Goal: Check status: Check status

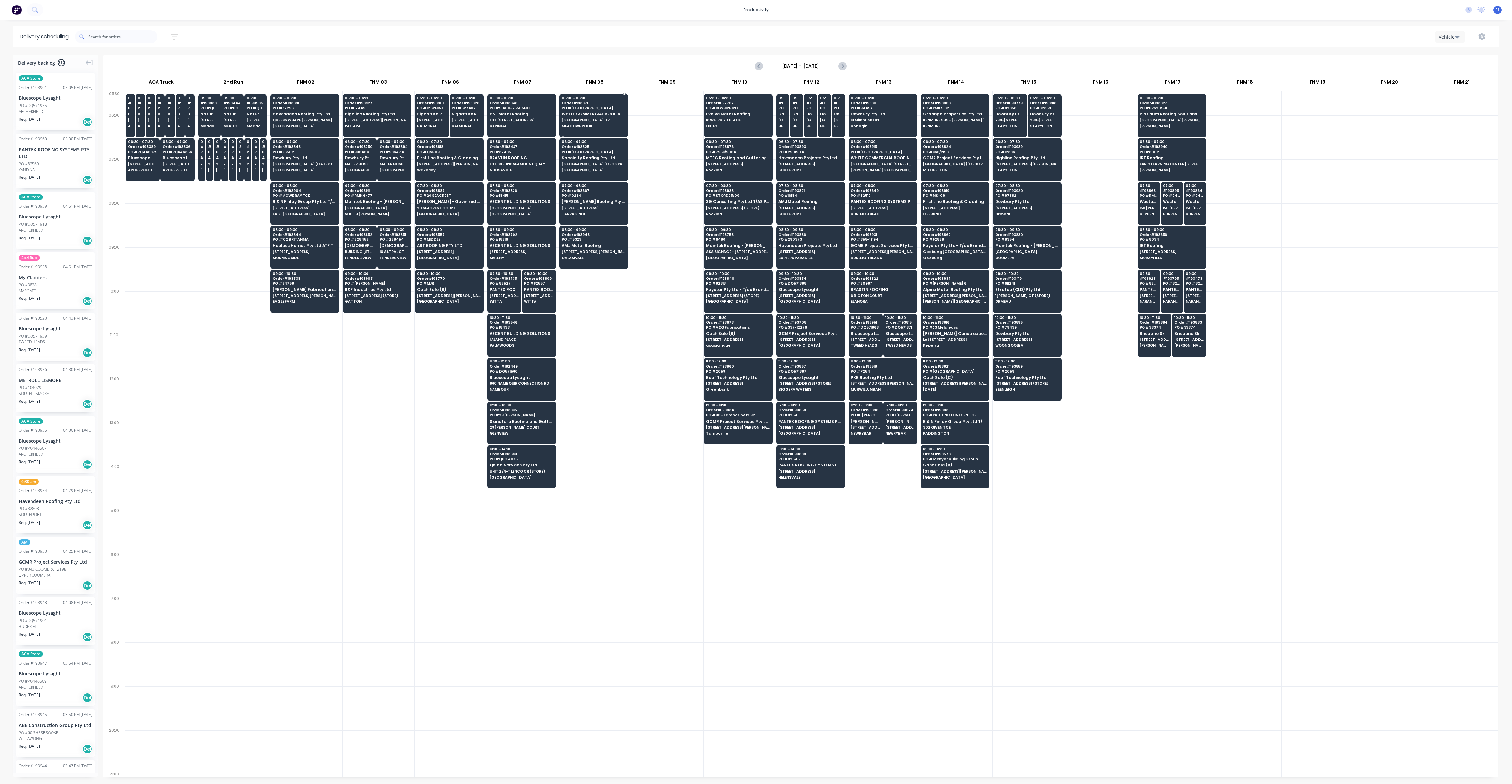
scroll to position [0, 1]
click at [593, 123] on div "05:30 - 06:30 Order # 193871 [GEOGRAPHIC_DATA] WHITE COMMERCIAL ROOFING PTY LTD…" at bounding box center [594, 112] width 68 height 37
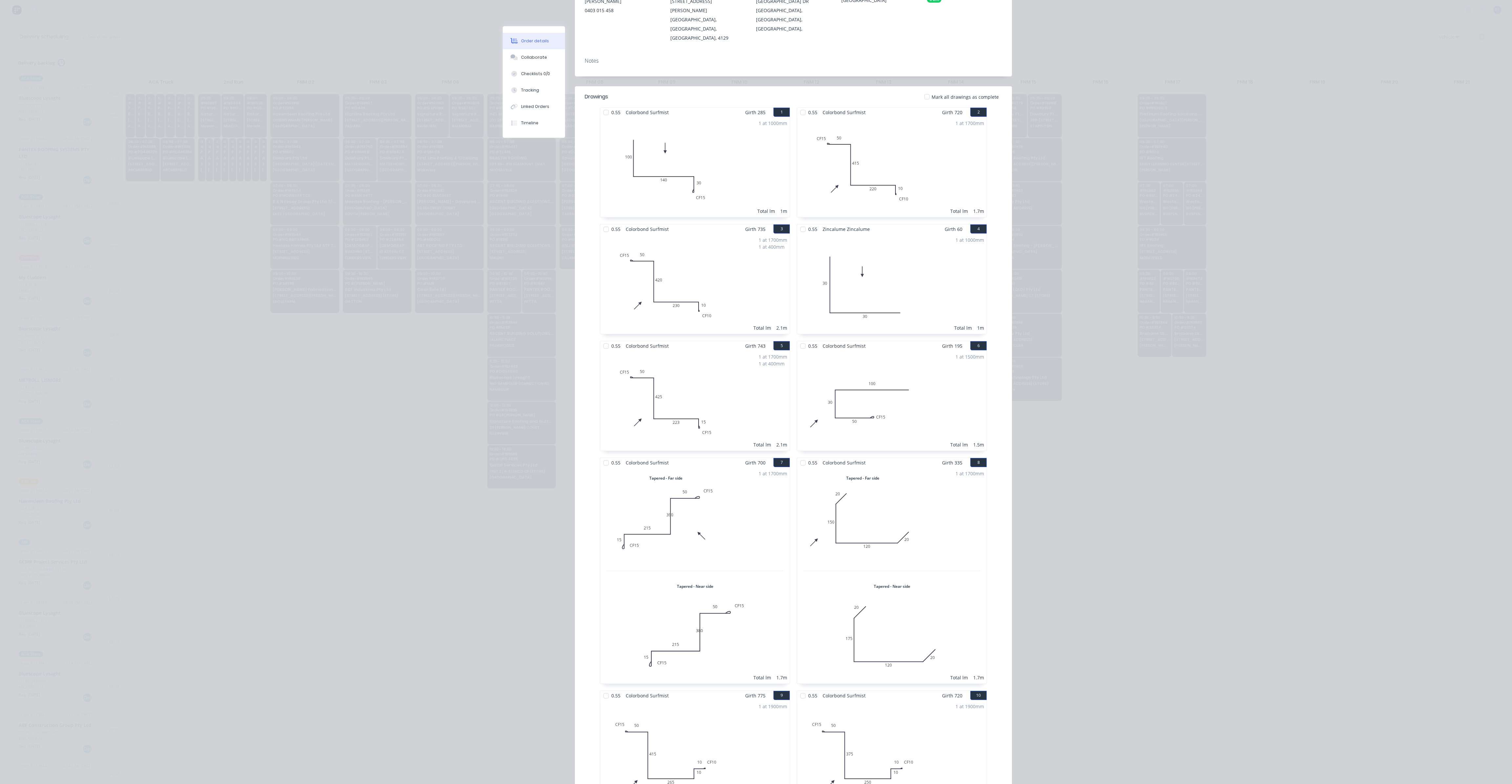
scroll to position [0, 0]
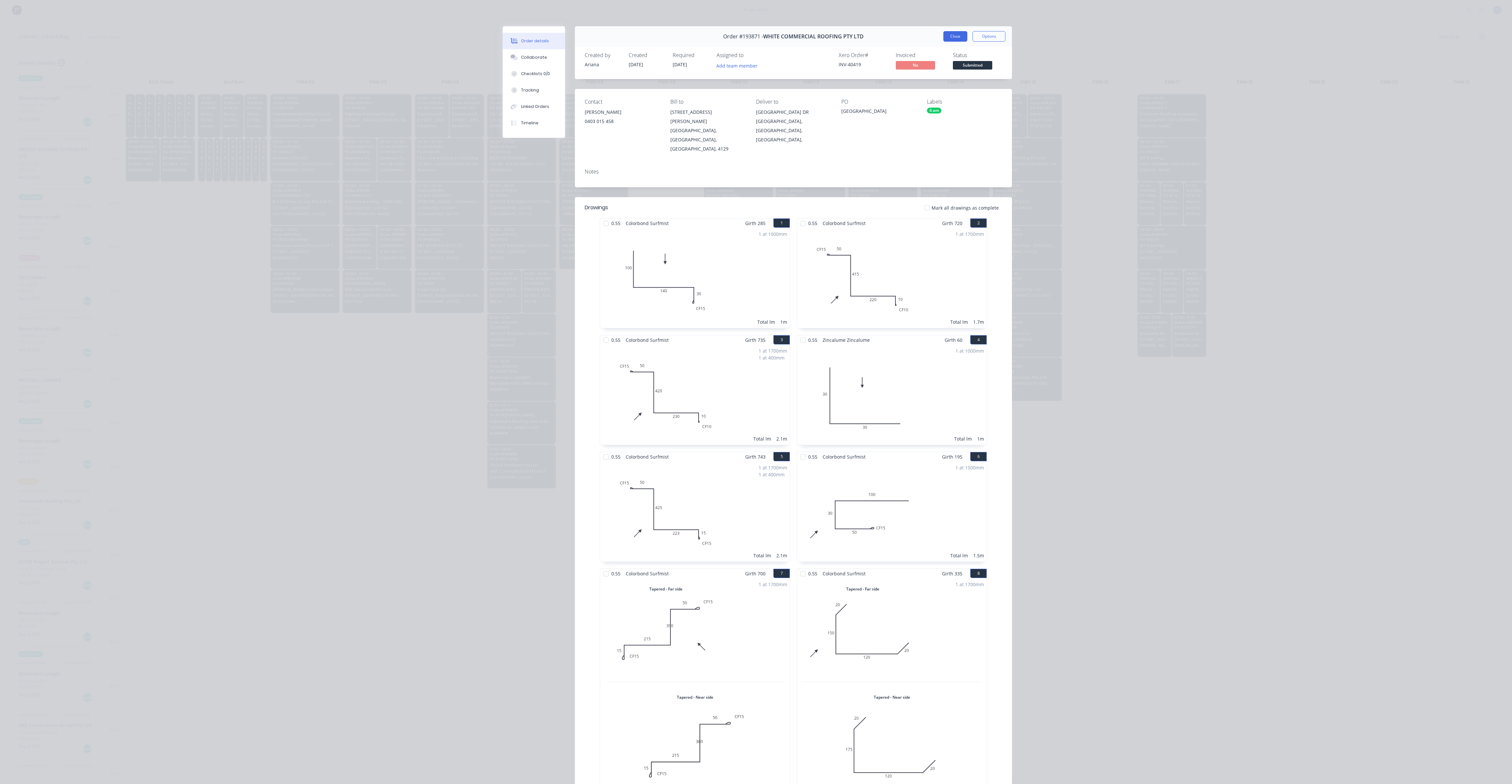
click at [958, 37] on button "Close" at bounding box center [955, 36] width 24 height 11
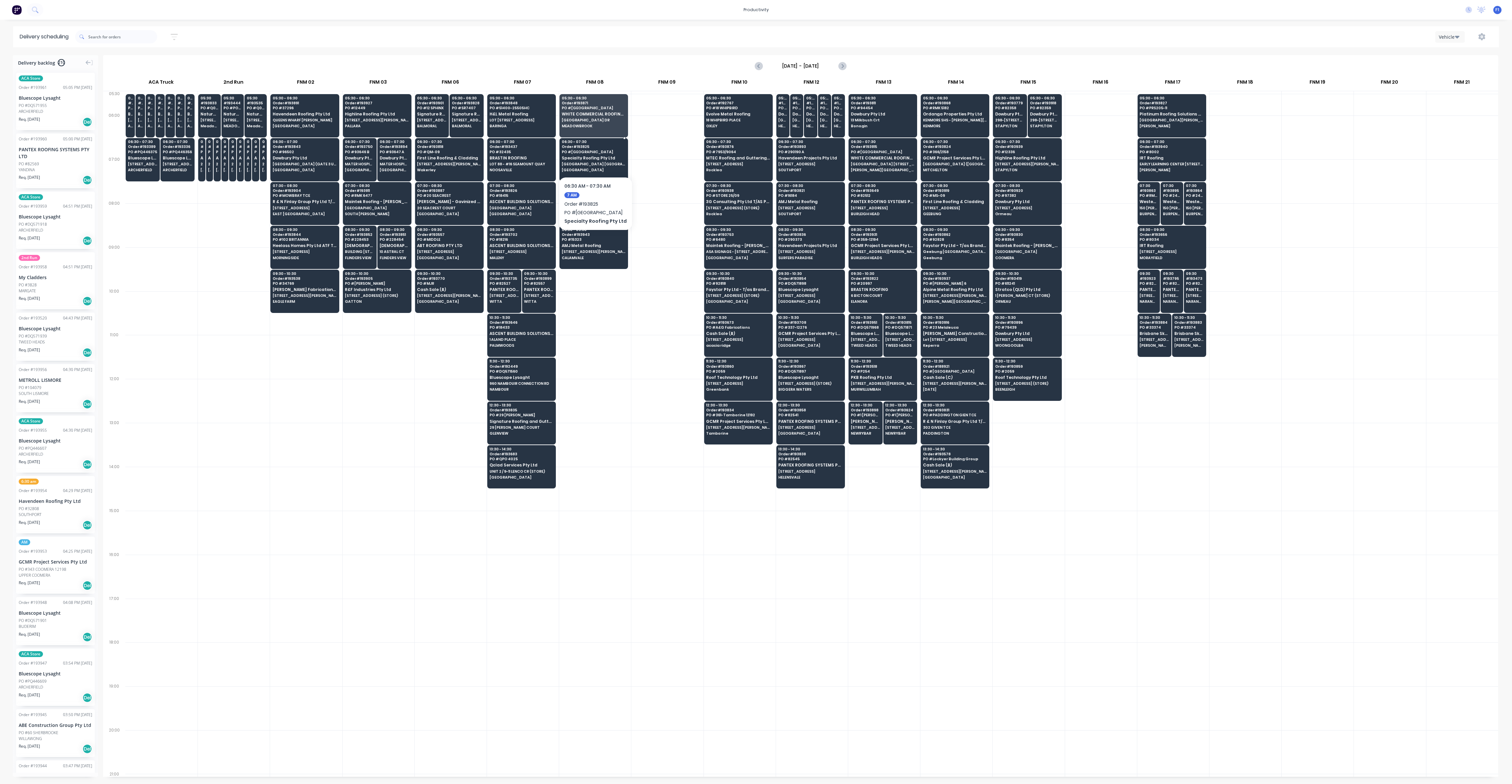
click at [602, 163] on span "[GEOGRAPHIC_DATA] [GEOGRAPHIC_DATA]" at bounding box center [593, 164] width 63 height 4
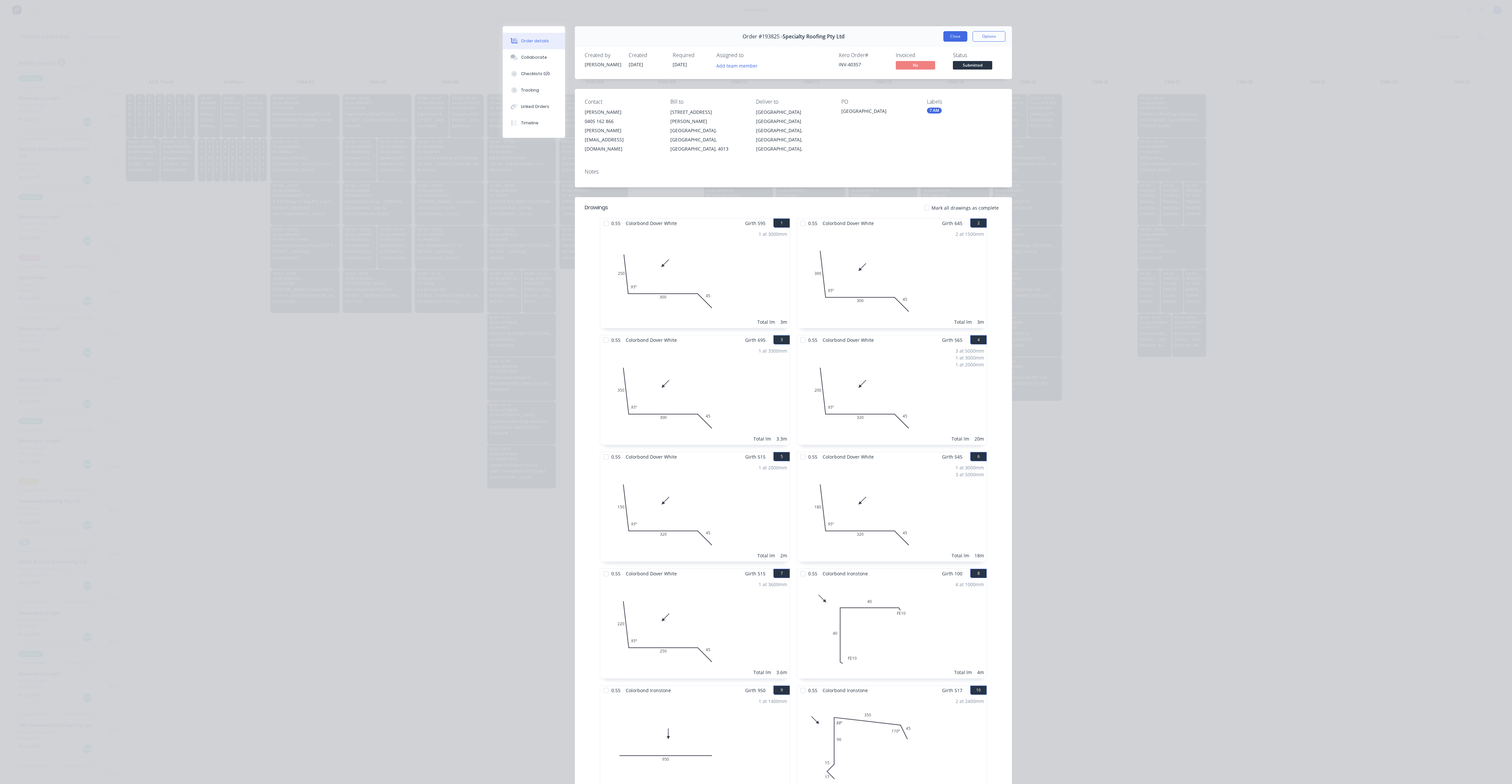
click at [943, 36] on button "Close" at bounding box center [955, 36] width 24 height 11
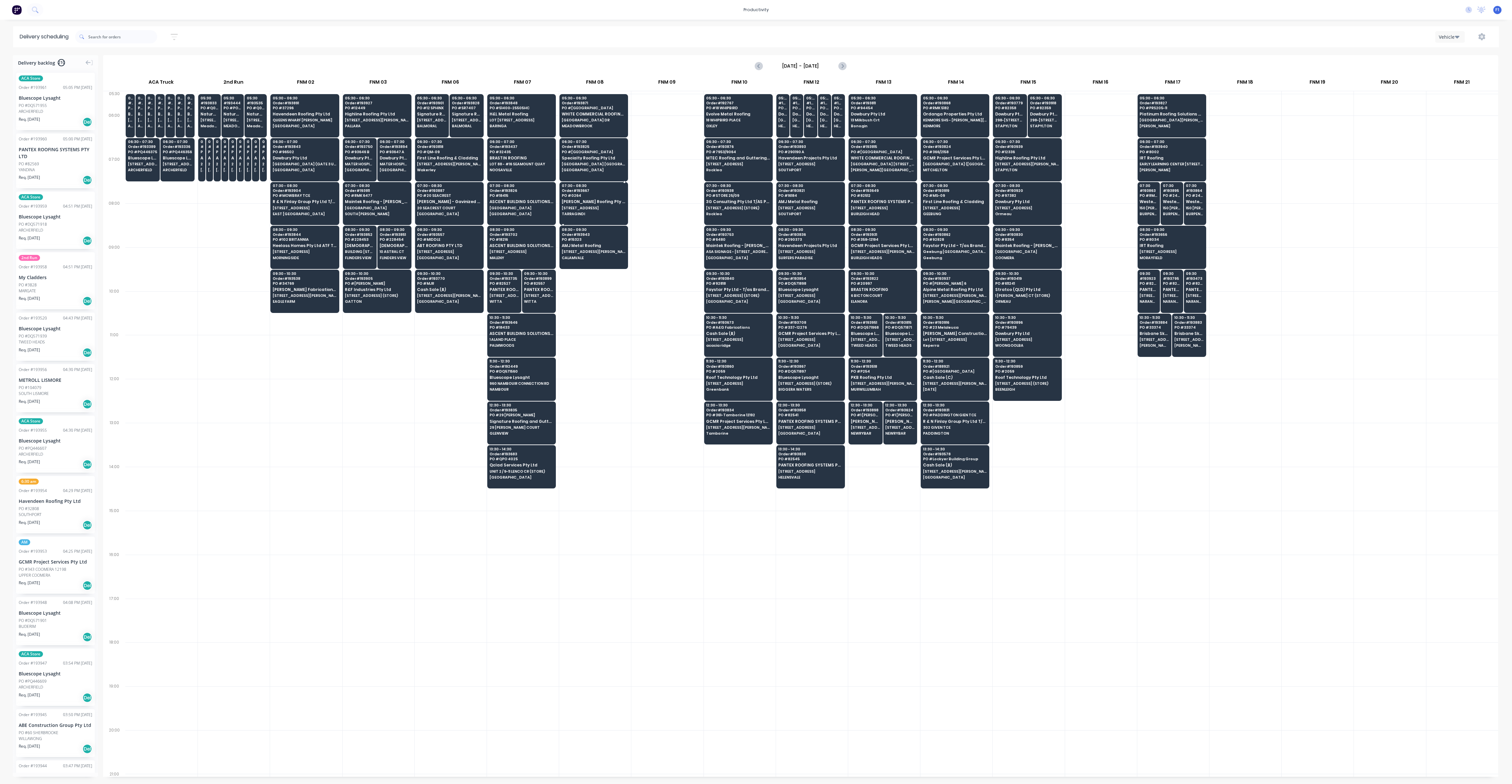
click at [590, 212] on span "TARRAGINDI" at bounding box center [593, 214] width 63 height 4
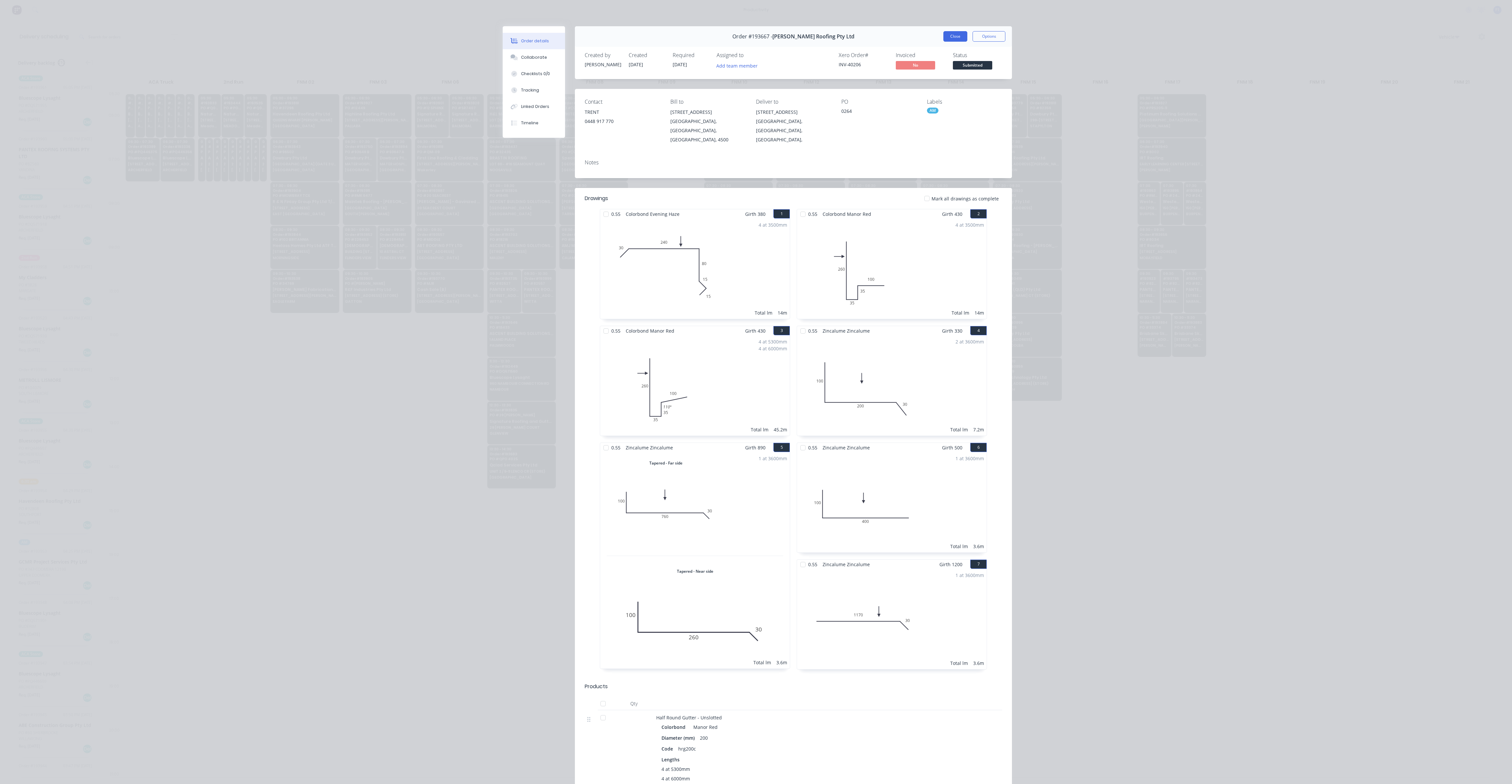
click at [954, 38] on button "Close" at bounding box center [955, 36] width 24 height 11
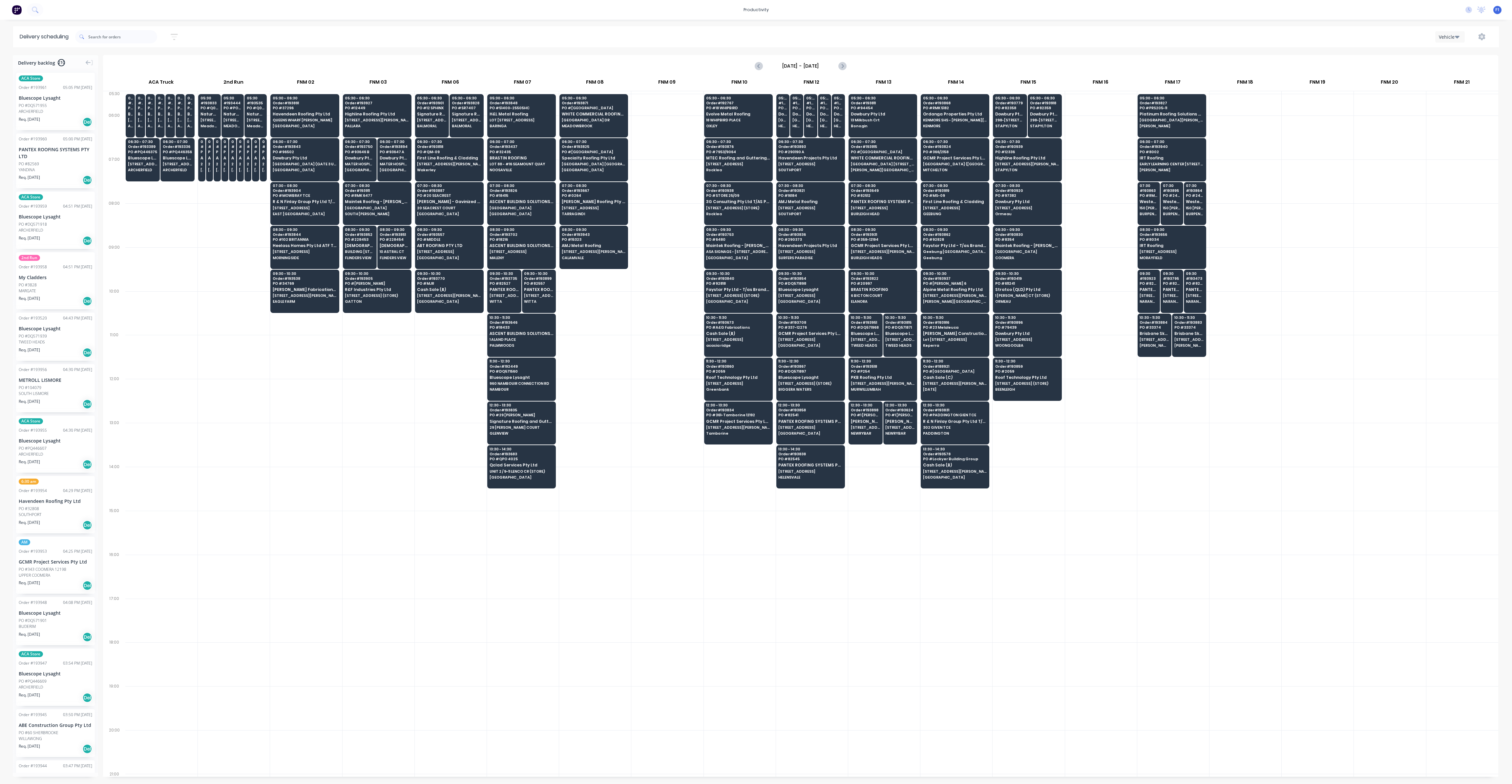
click at [601, 407] on div at bounding box center [595, 401] width 72 height 44
click at [593, 249] on span "[STREET_ADDRESS][PERSON_NAME]" at bounding box center [593, 251] width 63 height 4
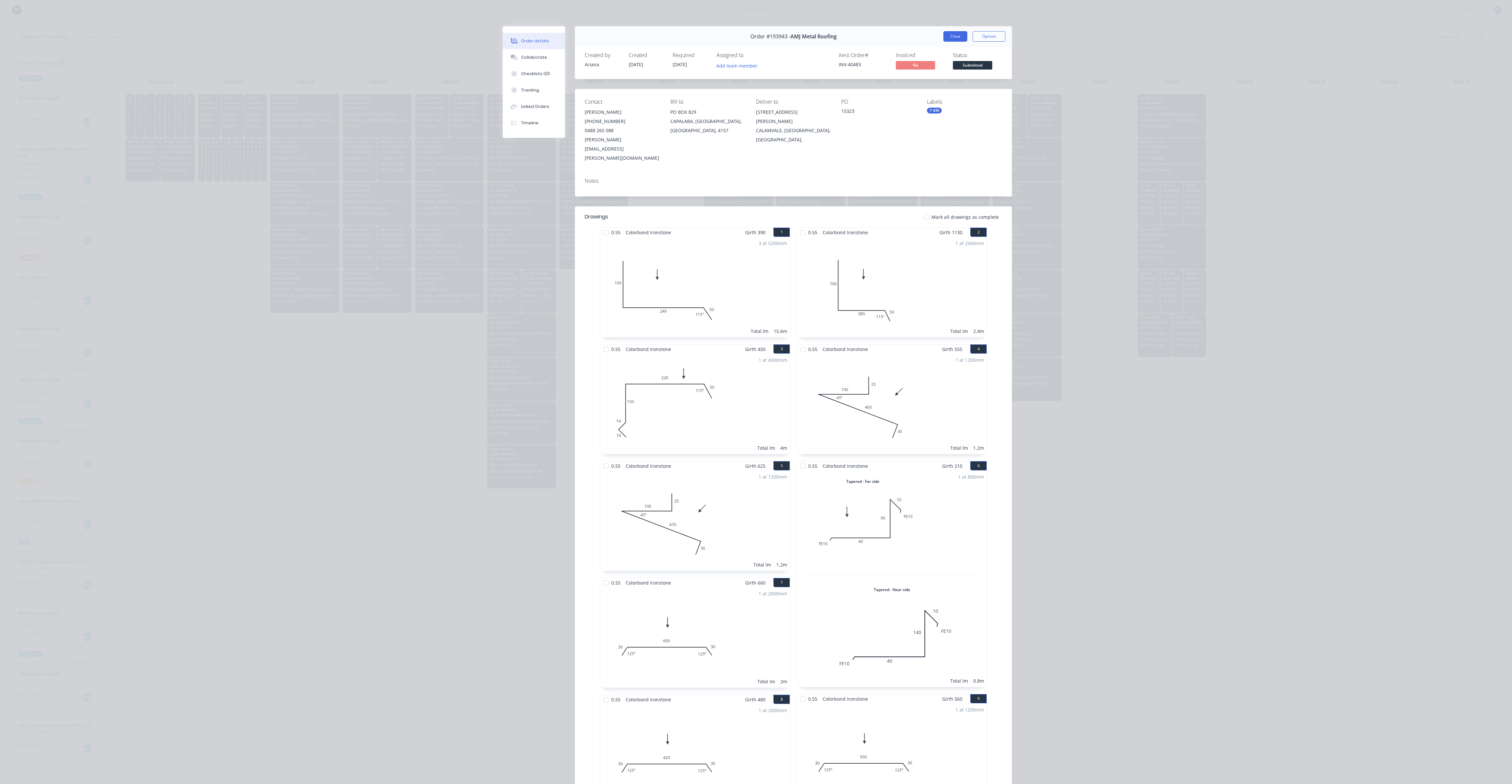
click at [947, 39] on button "Close" at bounding box center [955, 36] width 24 height 11
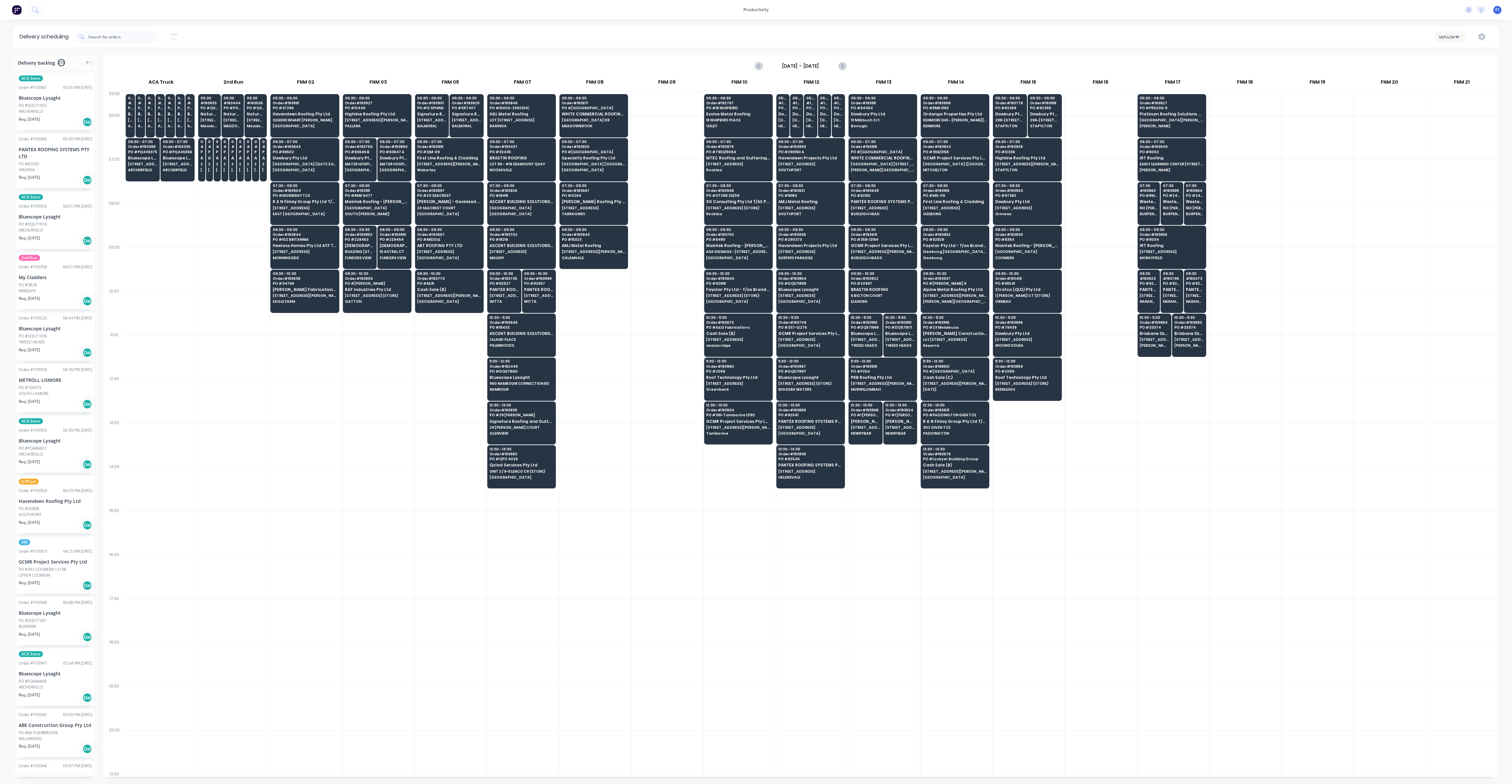
click at [1164, 367] on div at bounding box center [1173, 357] width 72 height 44
click at [643, 481] on div at bounding box center [667, 488] width 72 height 44
click at [519, 463] on span "Qclad Services Pty Ltd" at bounding box center [521, 465] width 63 height 4
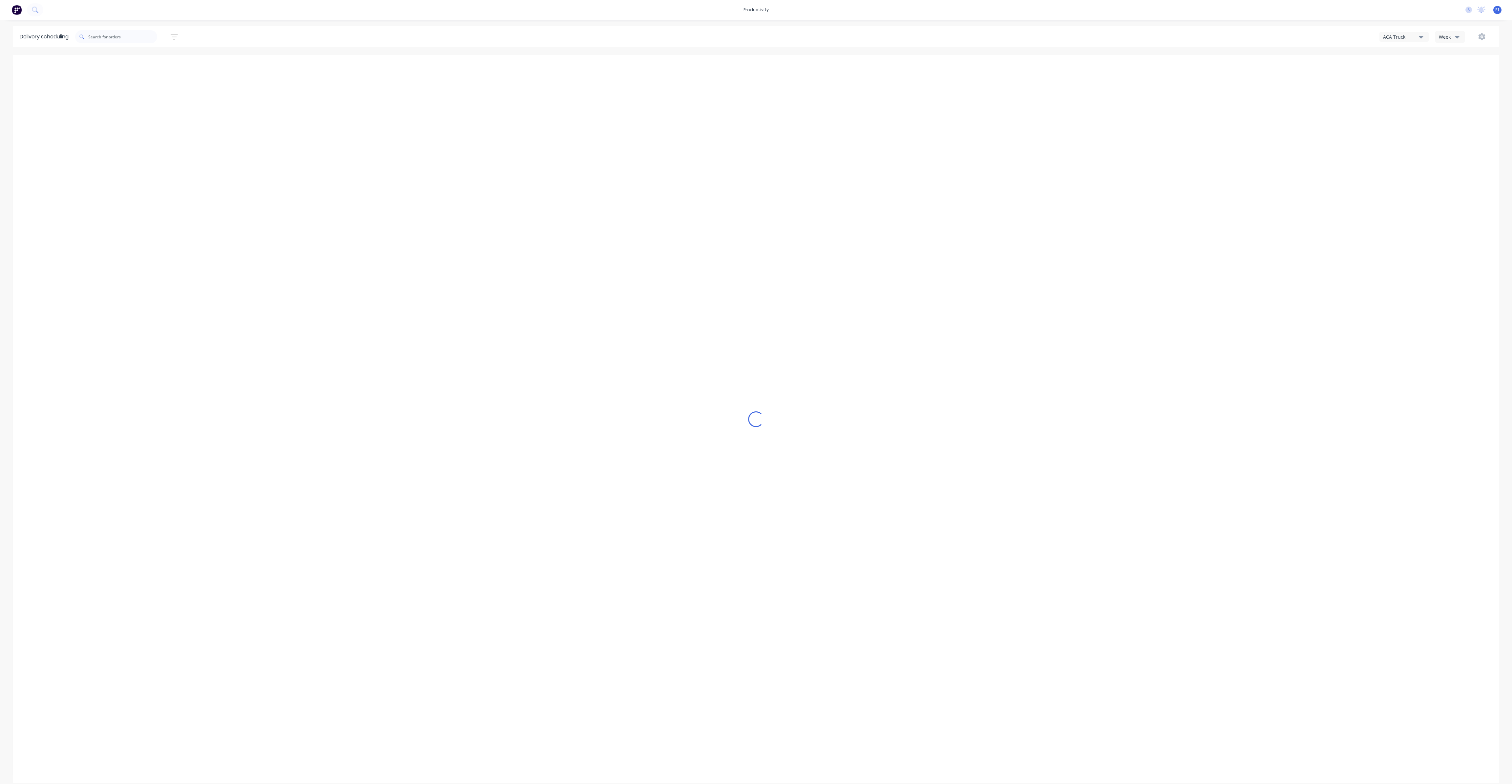
click at [1457, 39] on icon "button" at bounding box center [1457, 36] width 5 height 7
click at [1450, 66] on div "Vehicle" at bounding box center [1468, 67] width 65 height 13
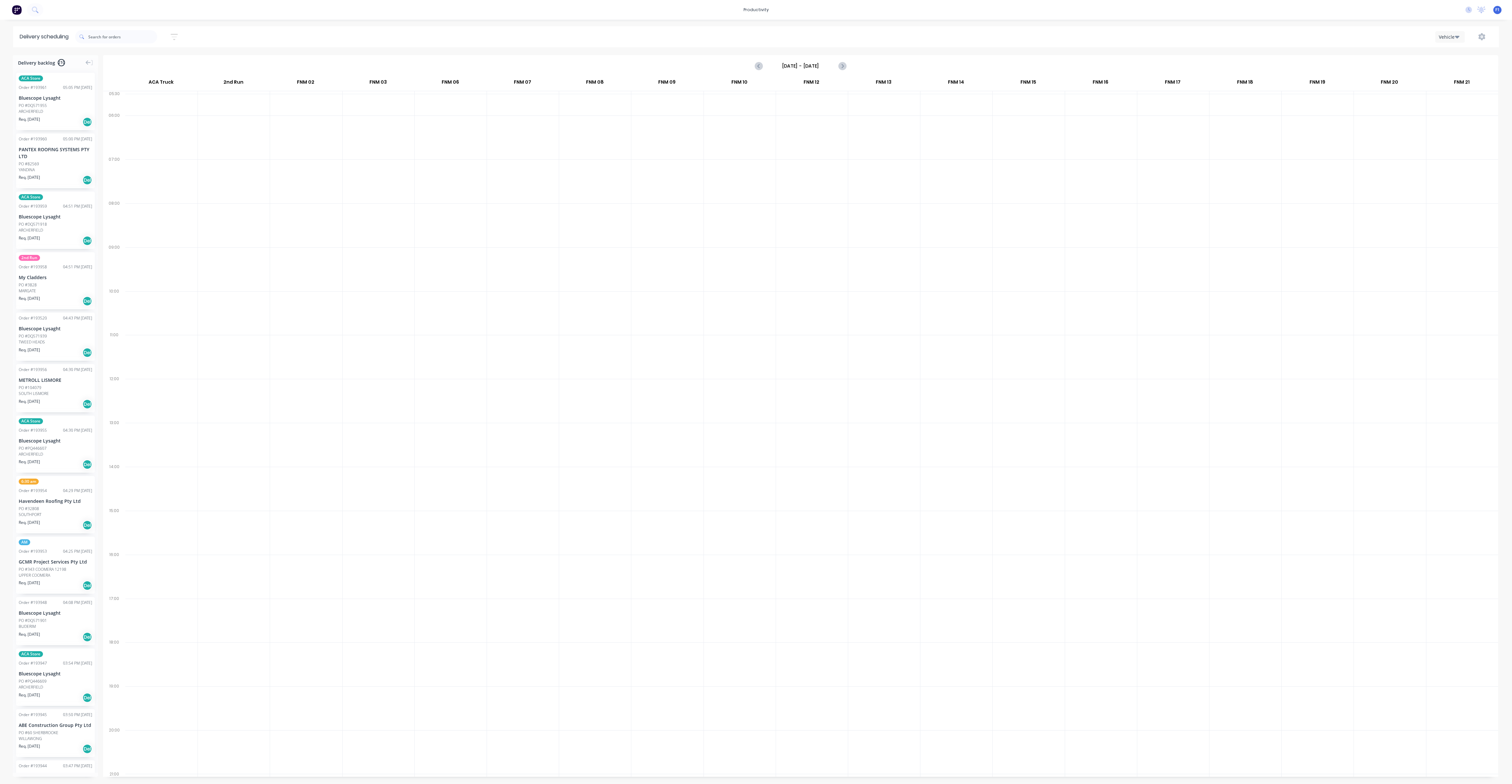
click at [826, 61] on label "Sunday - 21/09/25" at bounding box center [801, 66] width 66 height 11
click at [826, 61] on input "Sunday - 21/09/25" at bounding box center [801, 66] width 65 height 10
click at [846, 138] on div "26" at bounding box center [843, 137] width 10 height 10
type input "[DATE] - [DATE]"
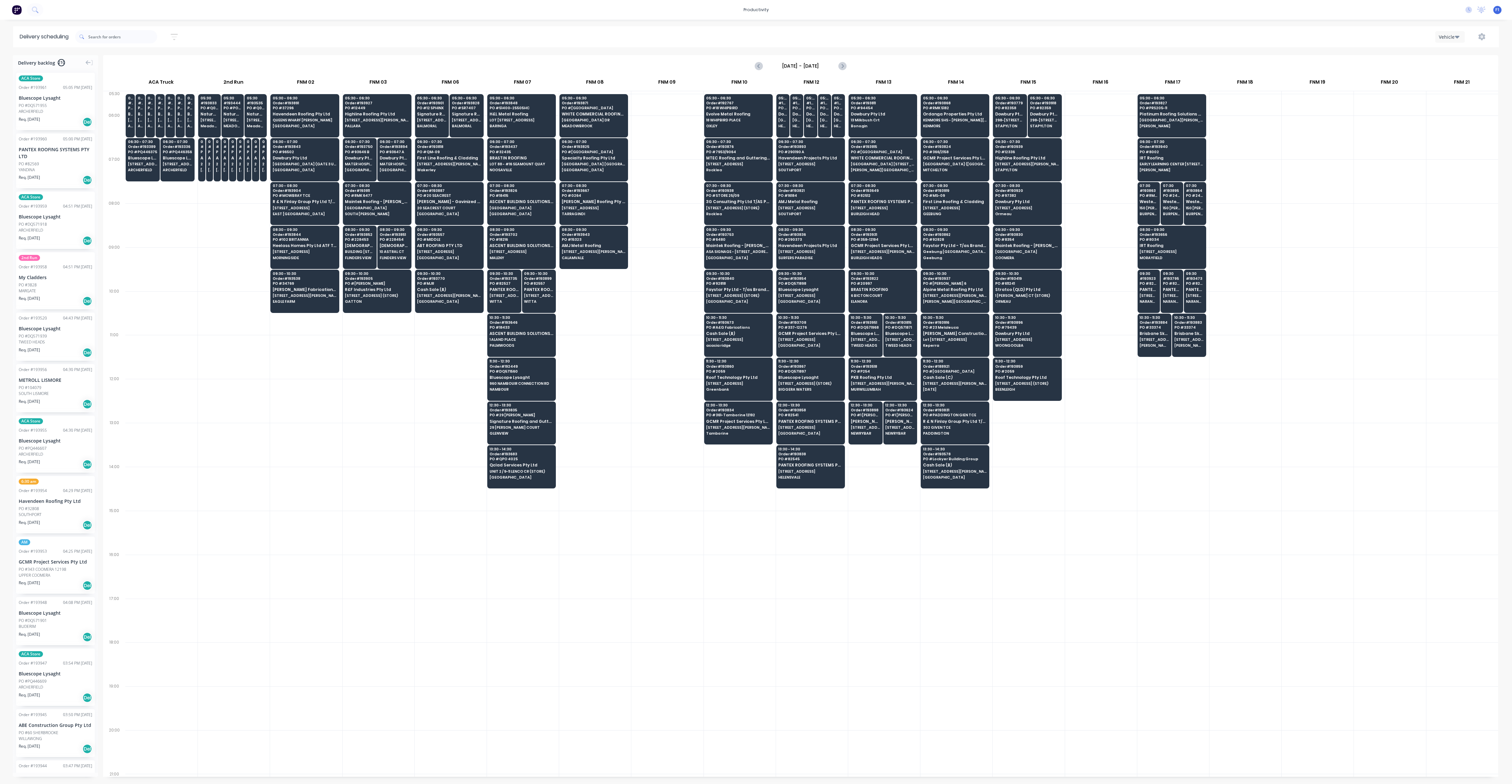
drag, startPoint x: 666, startPoint y: 315, endPoint x: 657, endPoint y: 322, distance: 11.4
click at [666, 315] on div at bounding box center [667, 313] width 72 height 44
click at [524, 475] on span "[GEOGRAPHIC_DATA]" at bounding box center [521, 477] width 63 height 4
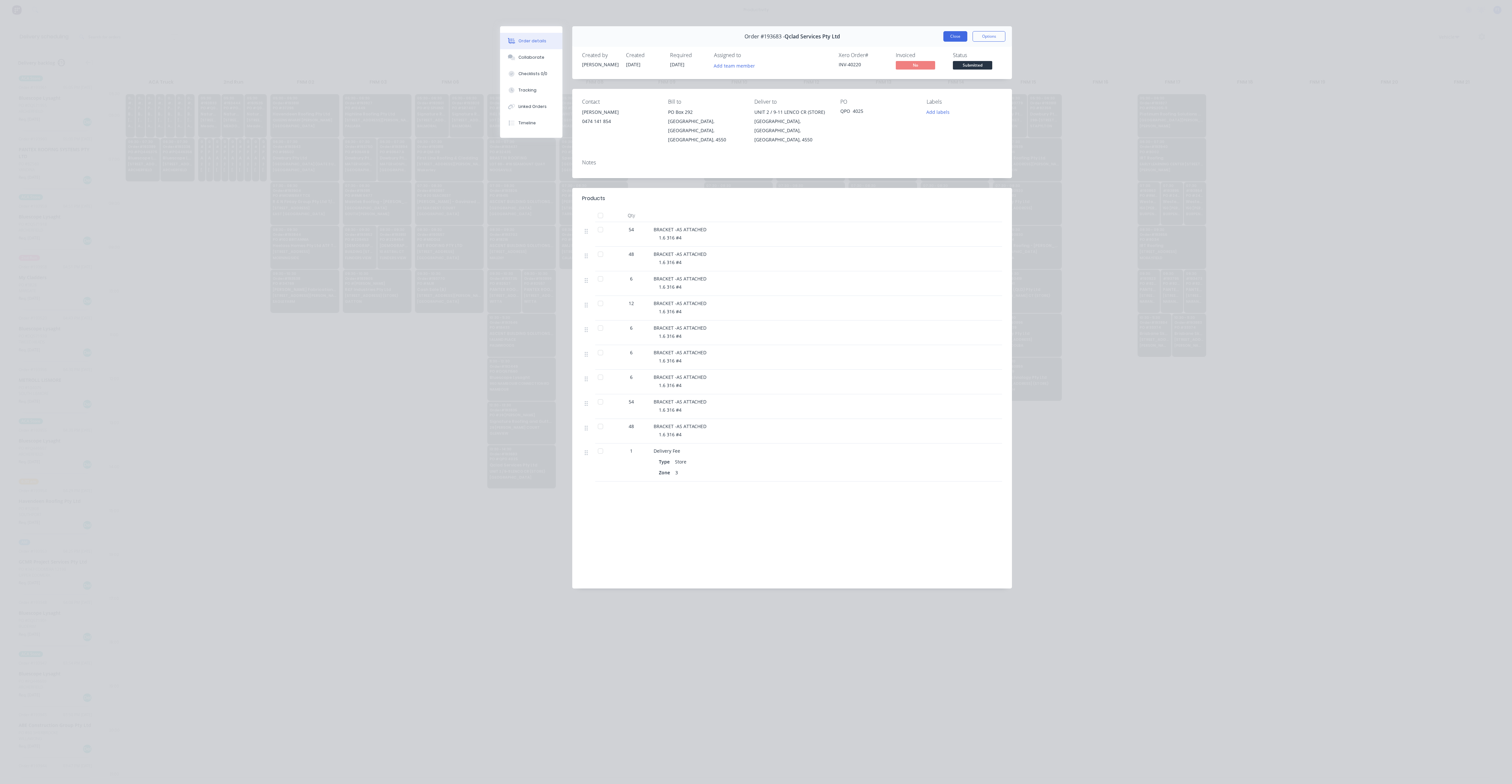
click at [950, 36] on button "Close" at bounding box center [955, 36] width 24 height 11
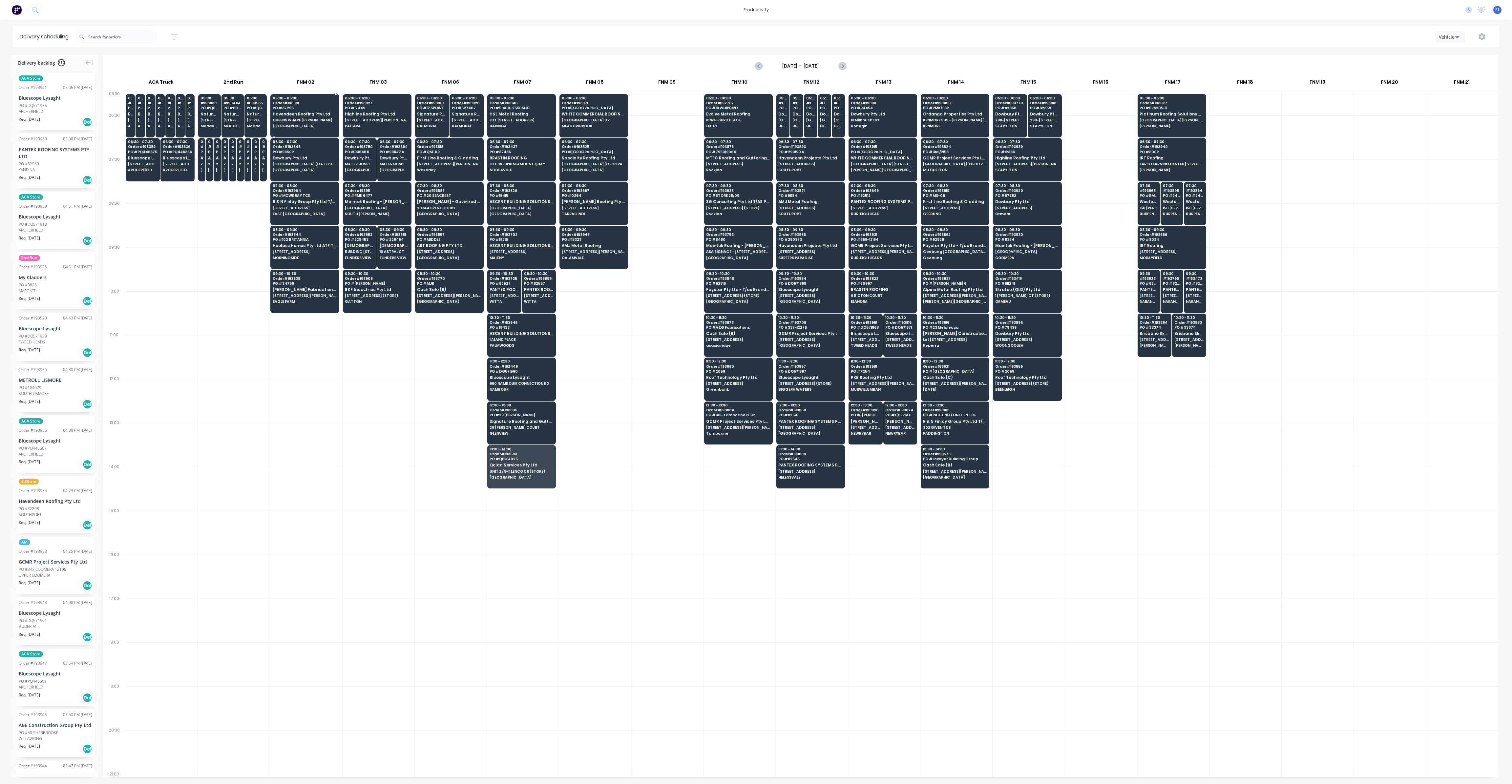
click at [299, 120] on span "QUEENS WHARF [PERSON_NAME]" at bounding box center [305, 120] width 63 height 4
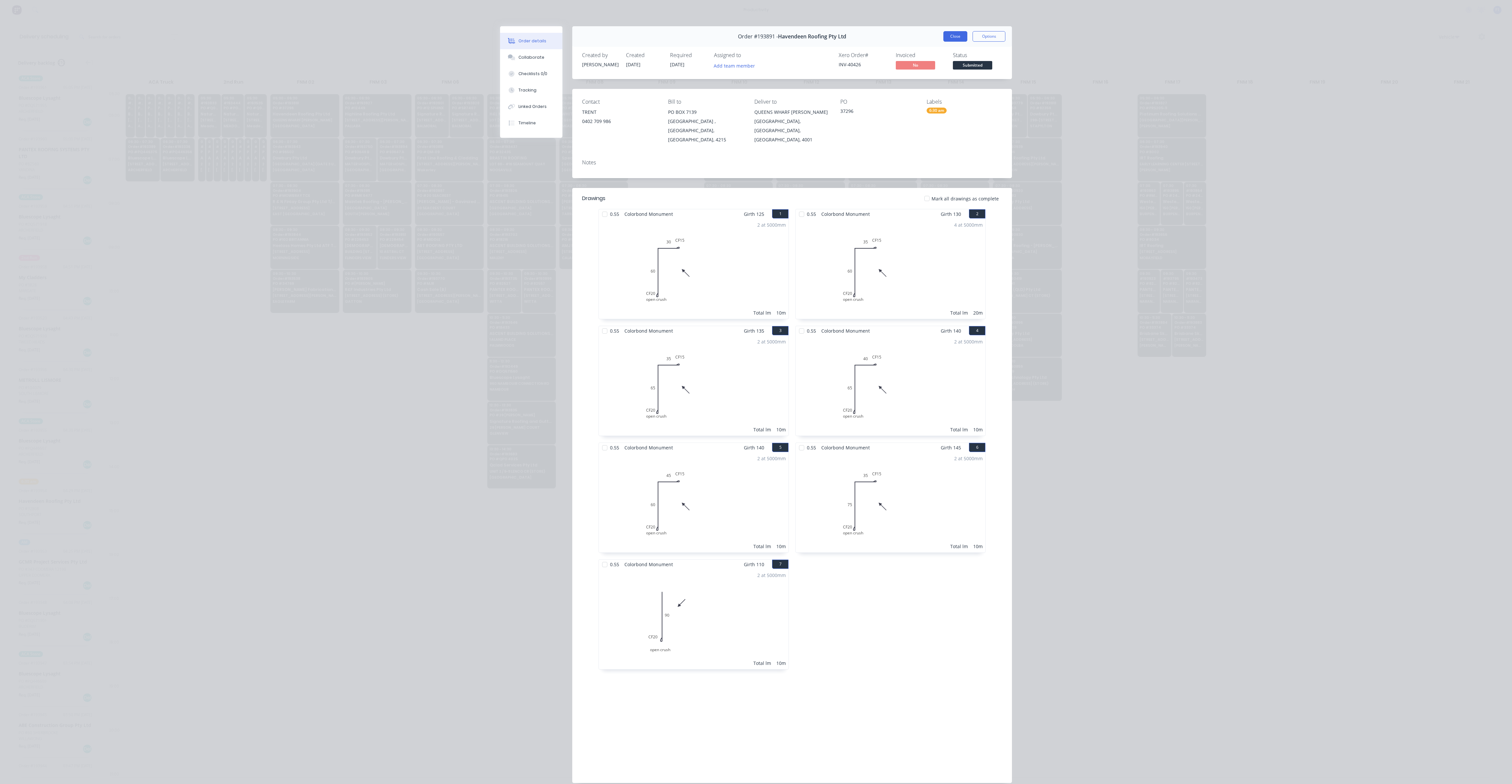
click at [952, 38] on button "Close" at bounding box center [955, 36] width 24 height 11
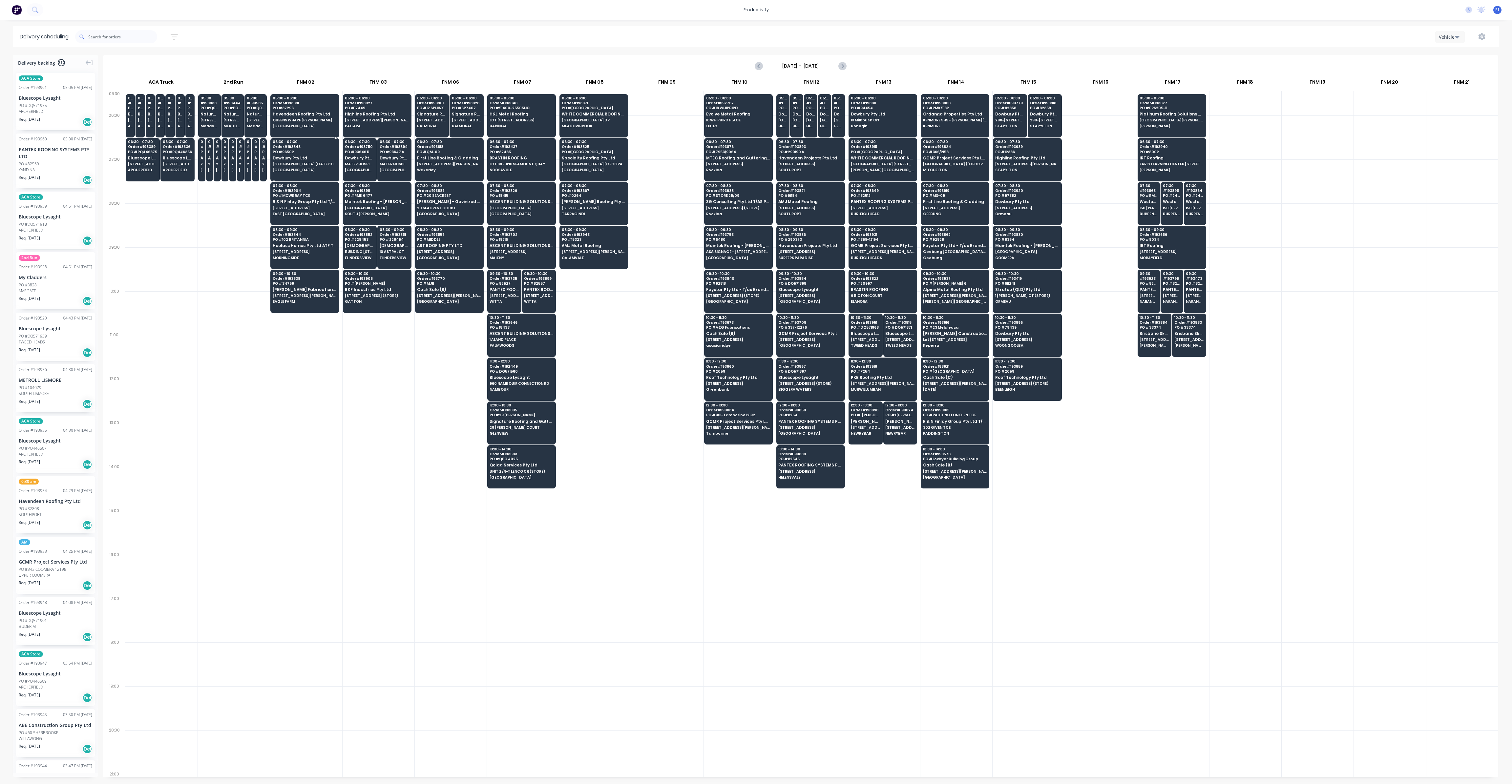
click at [290, 154] on div "06:30 - 07:30 Order # 193843 PO # 96502 Dowbury Pty Ltd ROMA ST STATION (GATE 3…" at bounding box center [305, 156] width 68 height 37
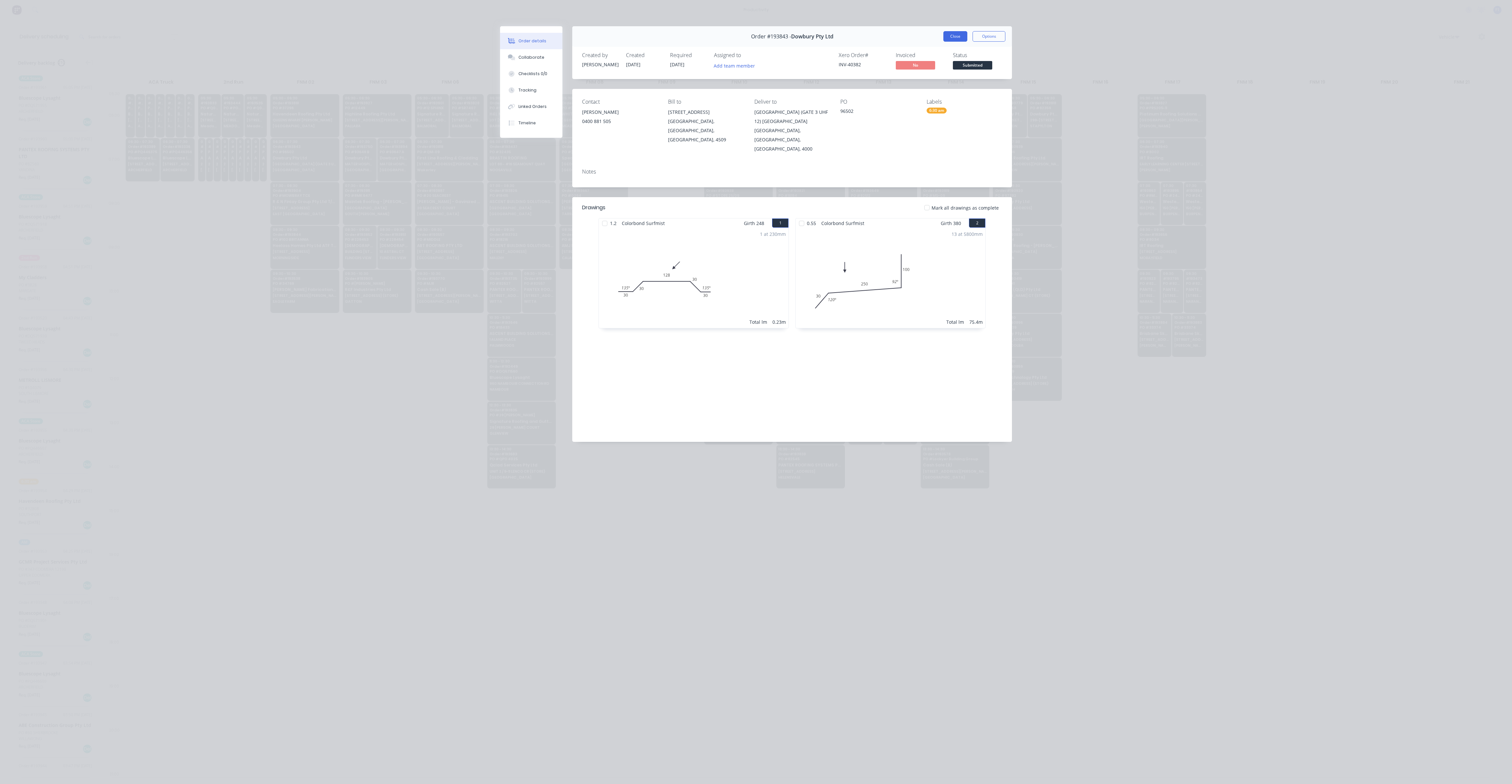
click at [951, 36] on button "Close" at bounding box center [955, 36] width 24 height 11
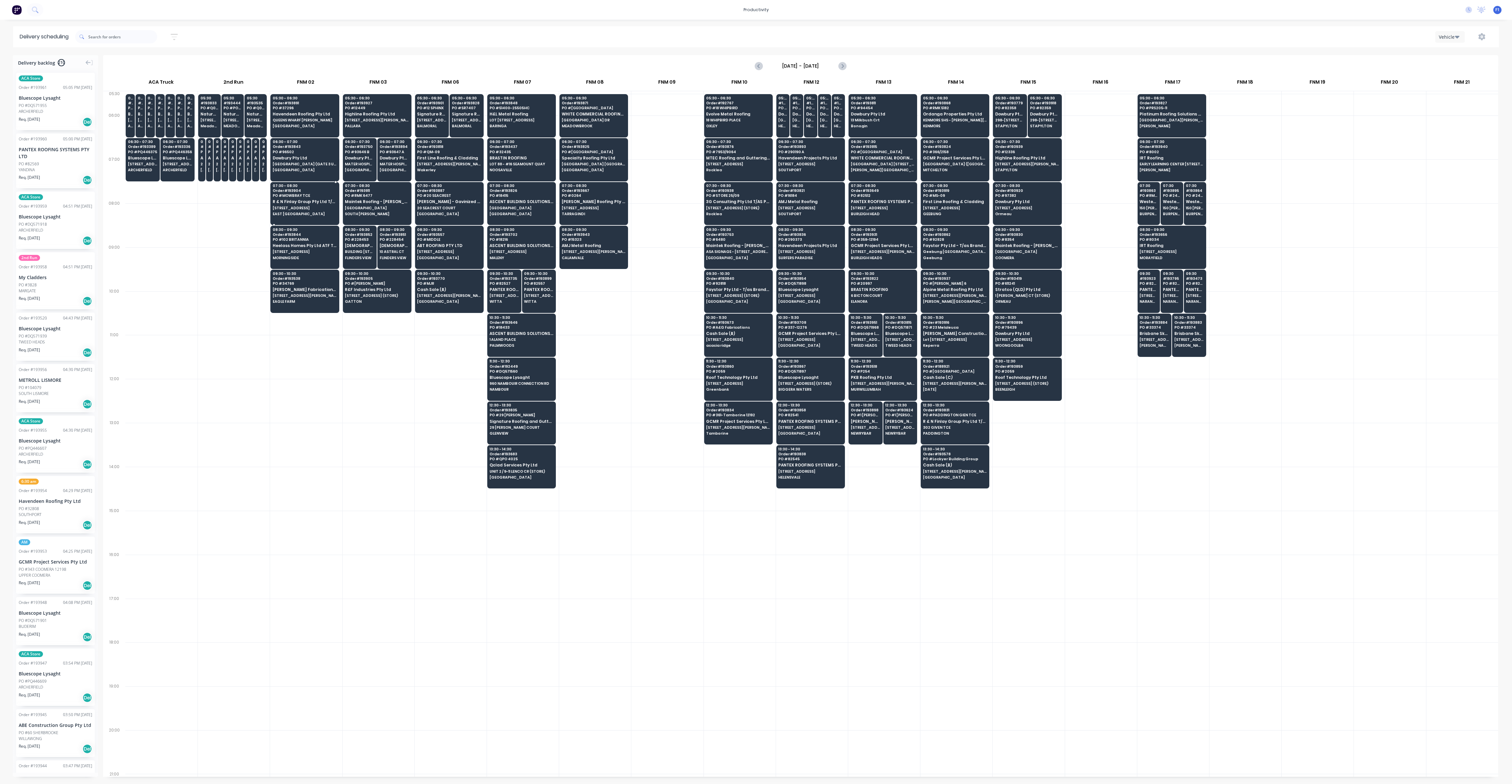
click at [287, 197] on div "07:30 - 08:30 Order # 193904 PO # MOWBRAY TCE R & N Finlay Group Pty Ltd T/as S…" at bounding box center [305, 200] width 68 height 37
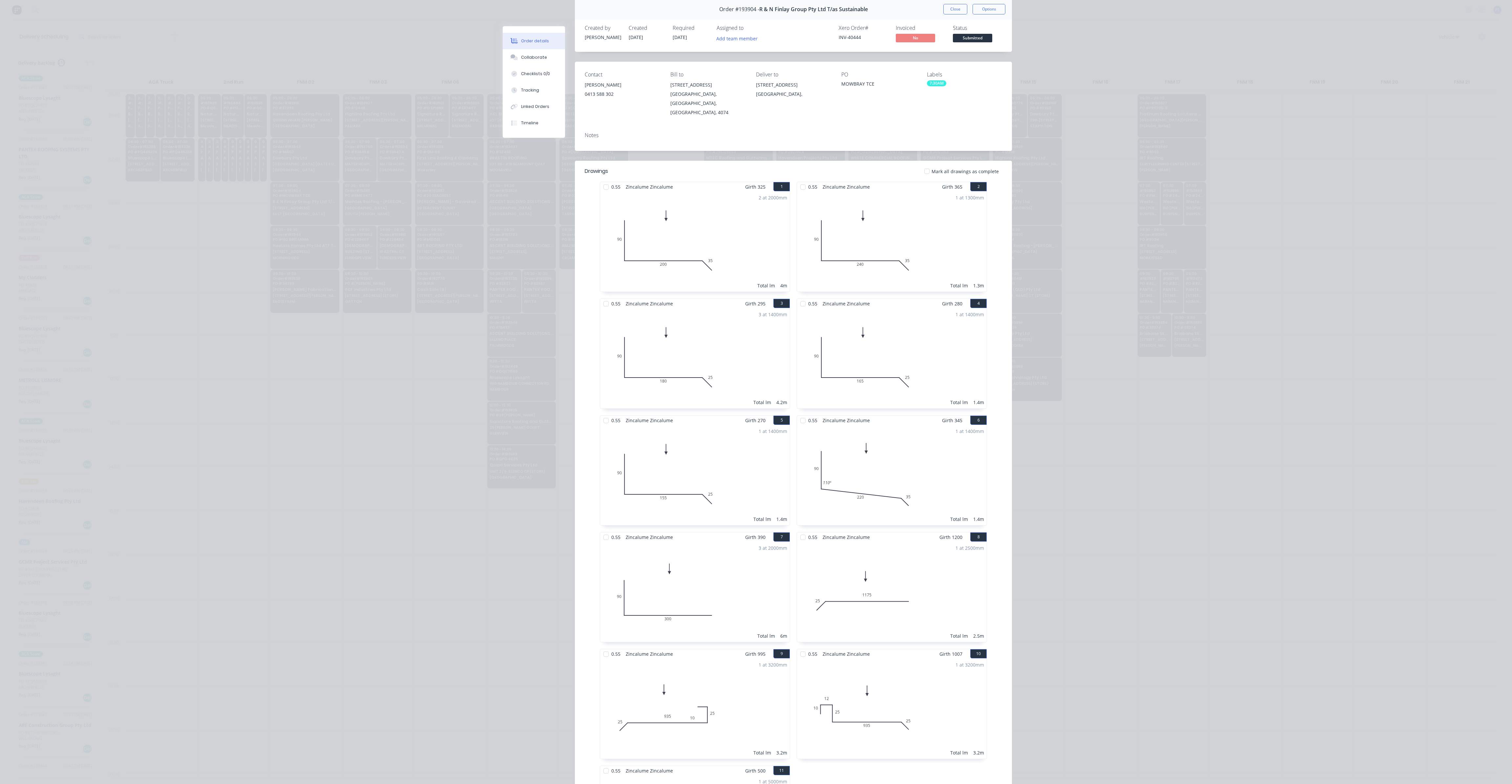
scroll to position [0, 0]
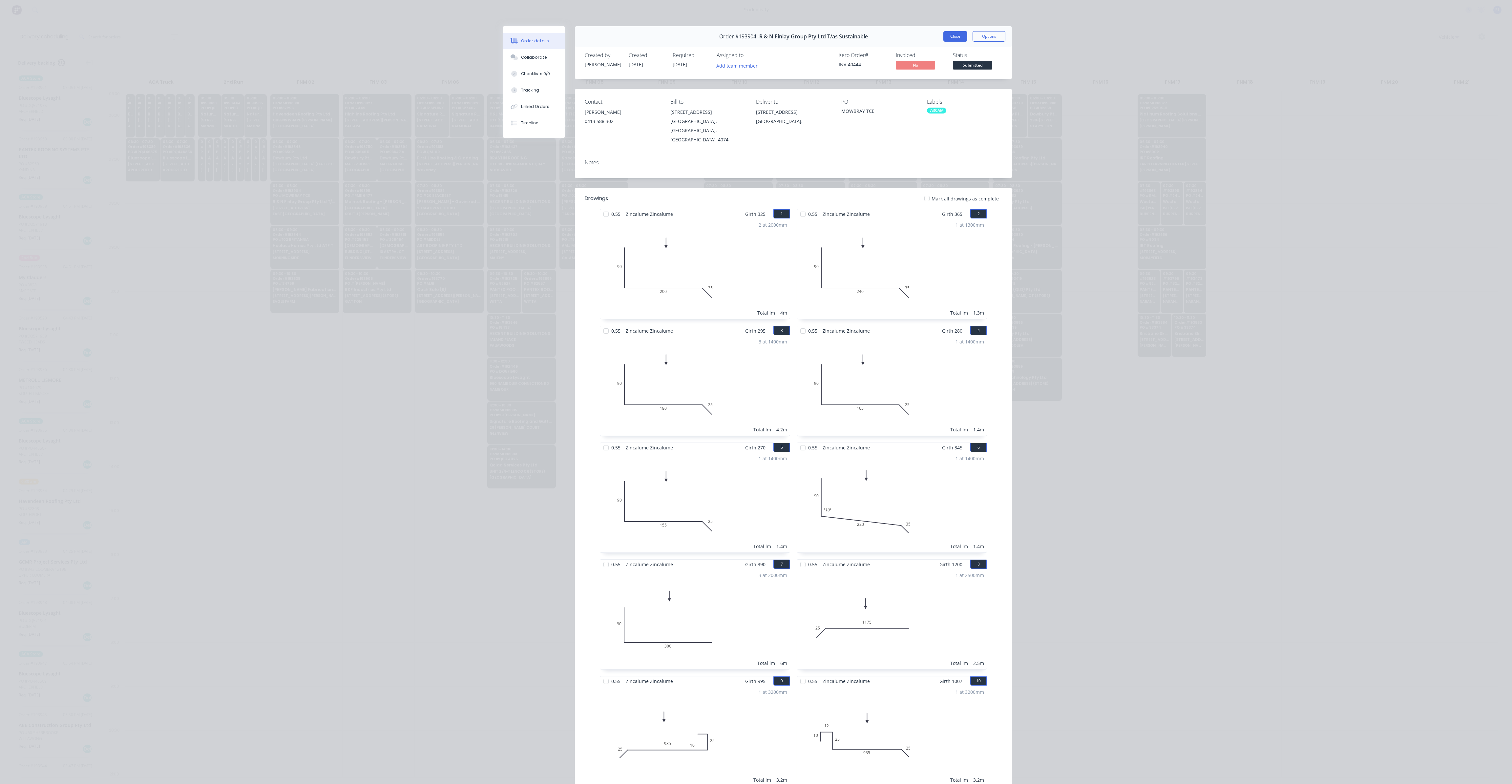
click at [960, 38] on button "Close" at bounding box center [955, 36] width 24 height 11
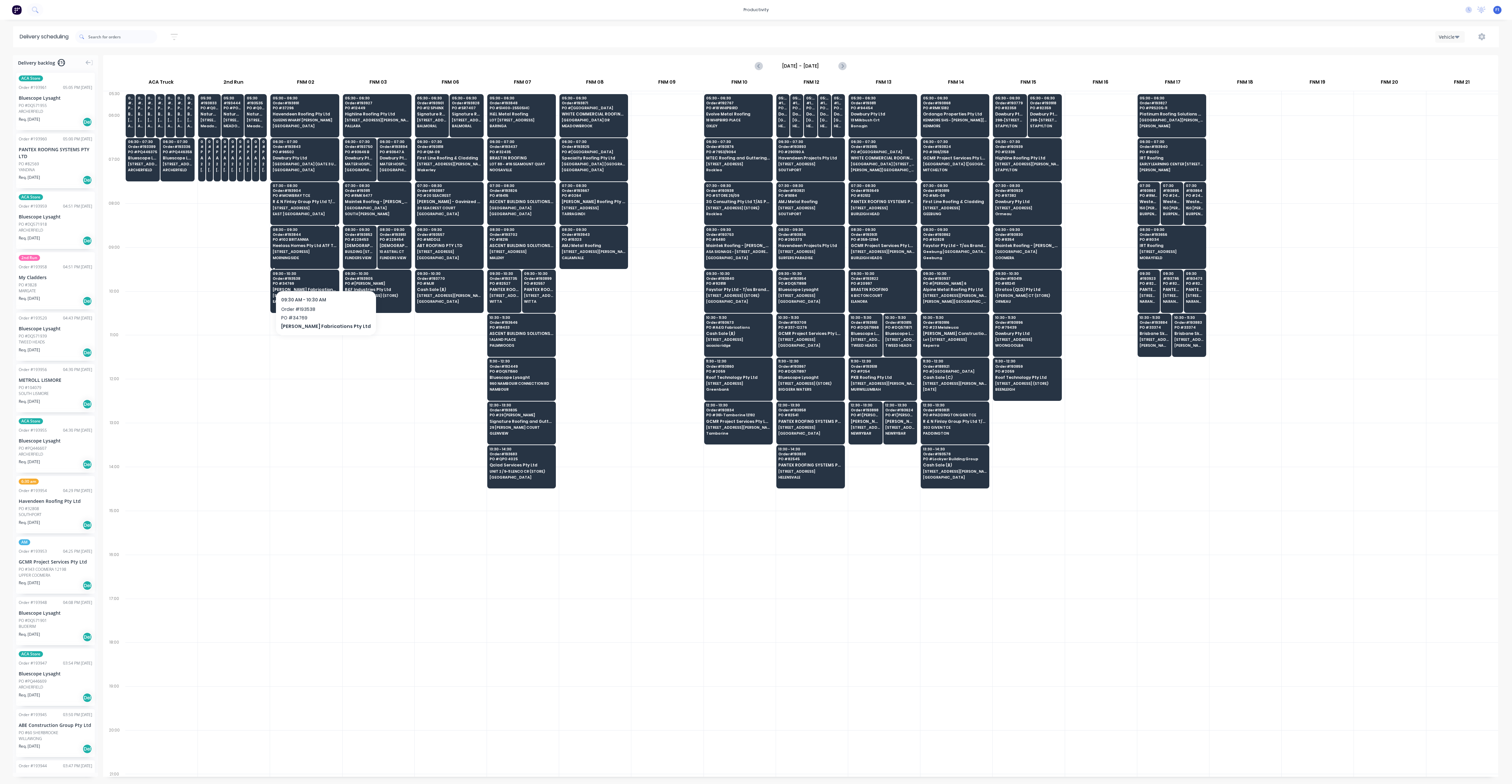
click at [303, 244] on span "Heelass Homes Pty Ltd ATF The Trustee for G & K" at bounding box center [305, 245] width 63 height 4
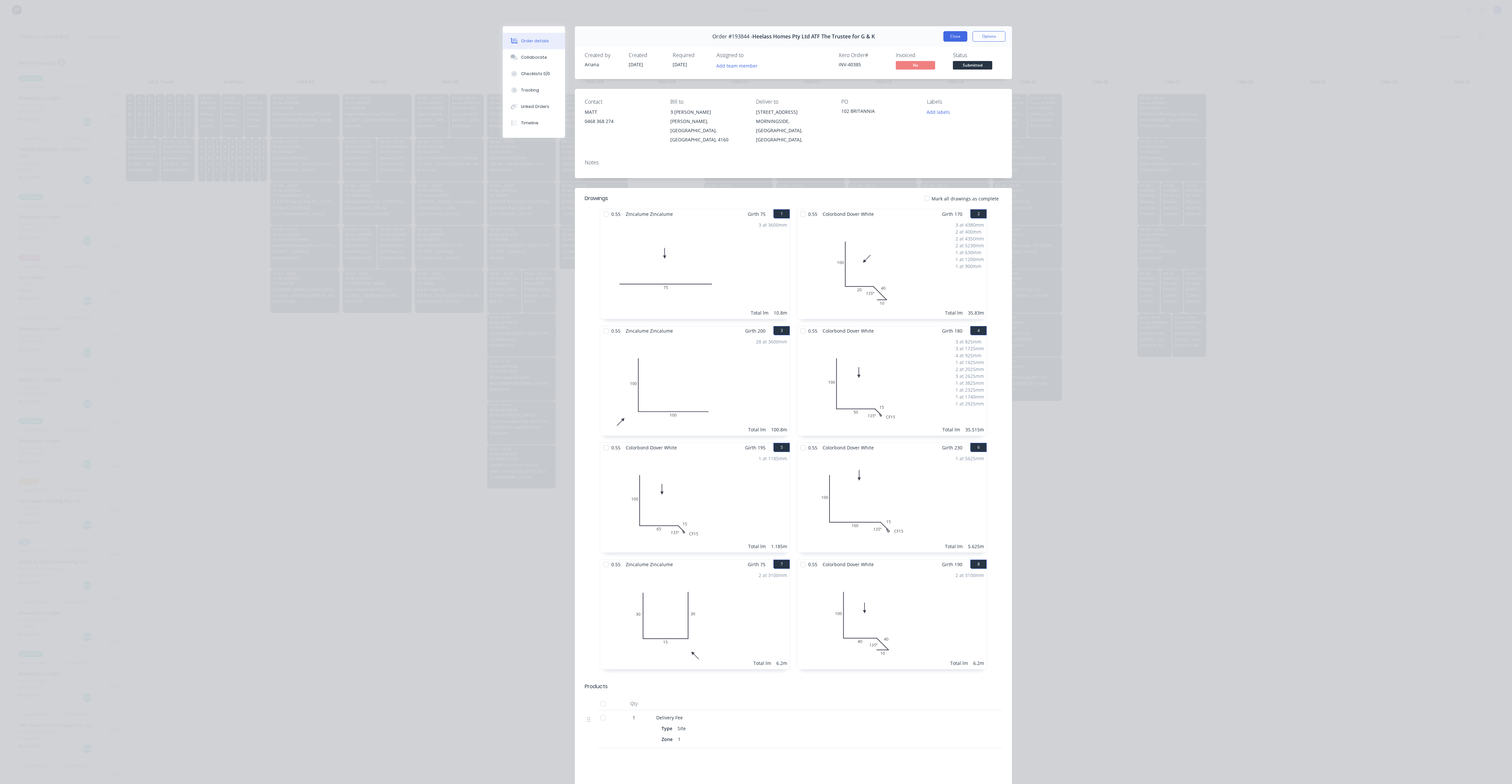
click at [955, 35] on button "Close" at bounding box center [955, 36] width 24 height 11
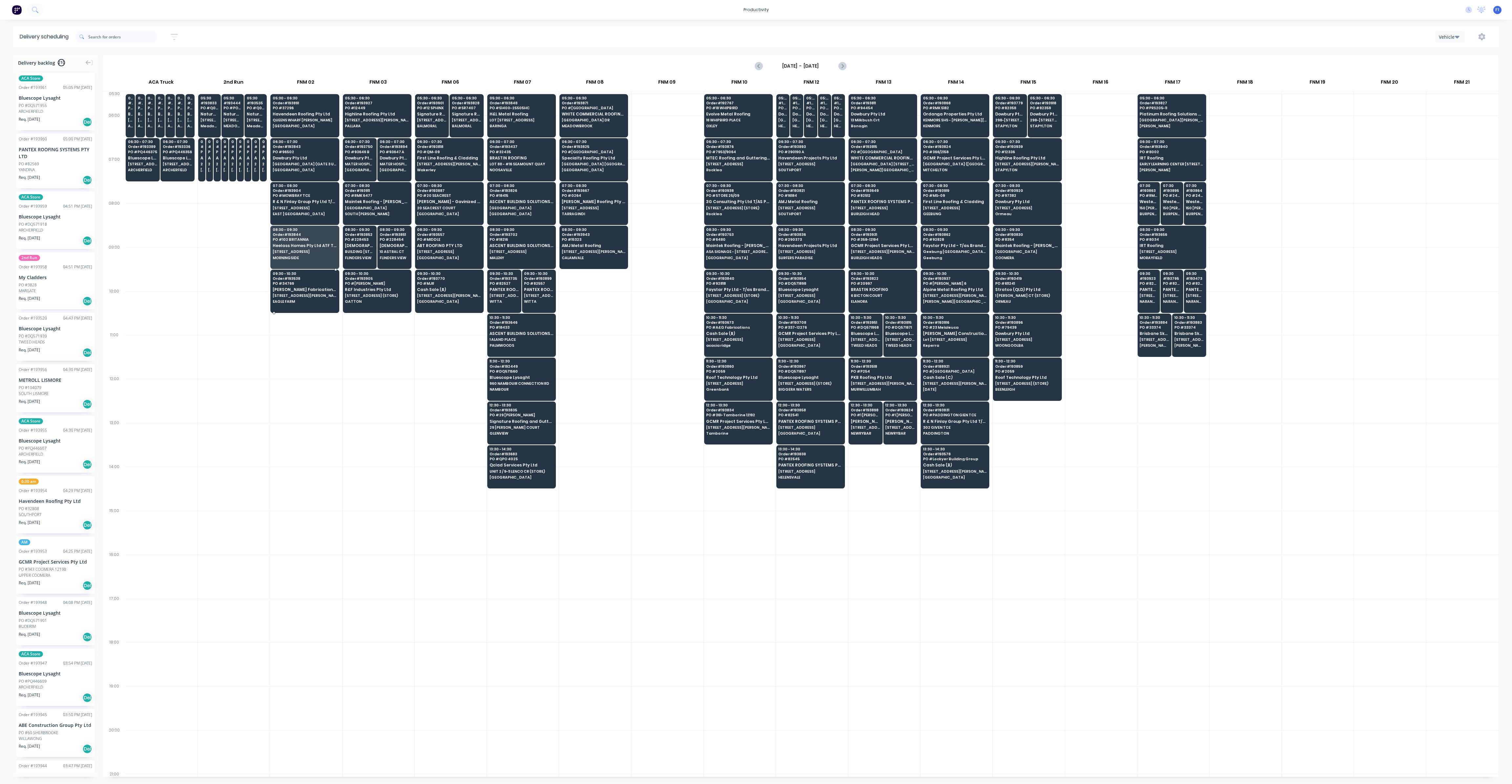
click at [306, 291] on div "09:30 - 10:30 Order # 193538 PO # 34769 Steelman Fabrications Pty Ltd 474 CURTI…" at bounding box center [305, 288] width 68 height 37
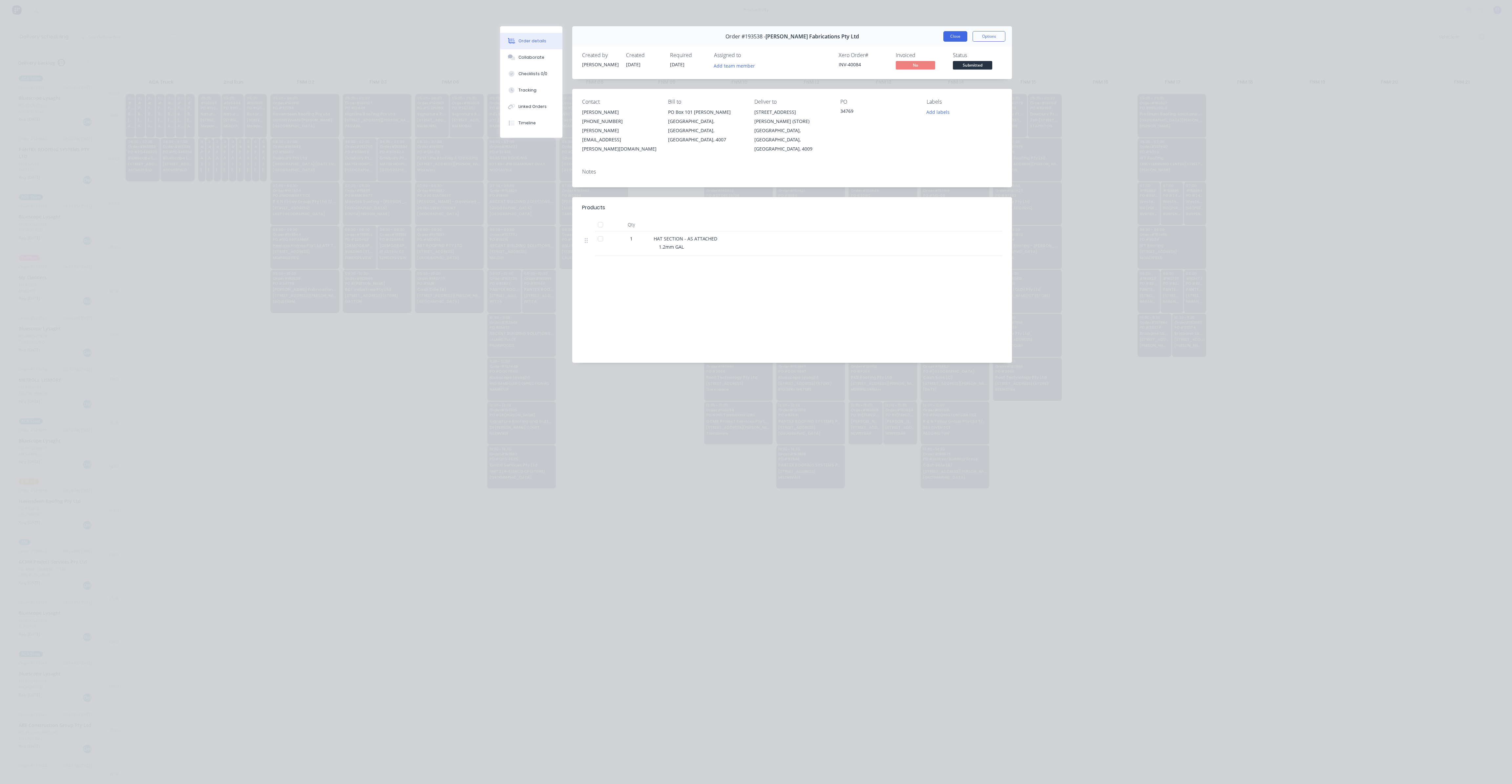
click at [947, 38] on button "Close" at bounding box center [955, 36] width 24 height 11
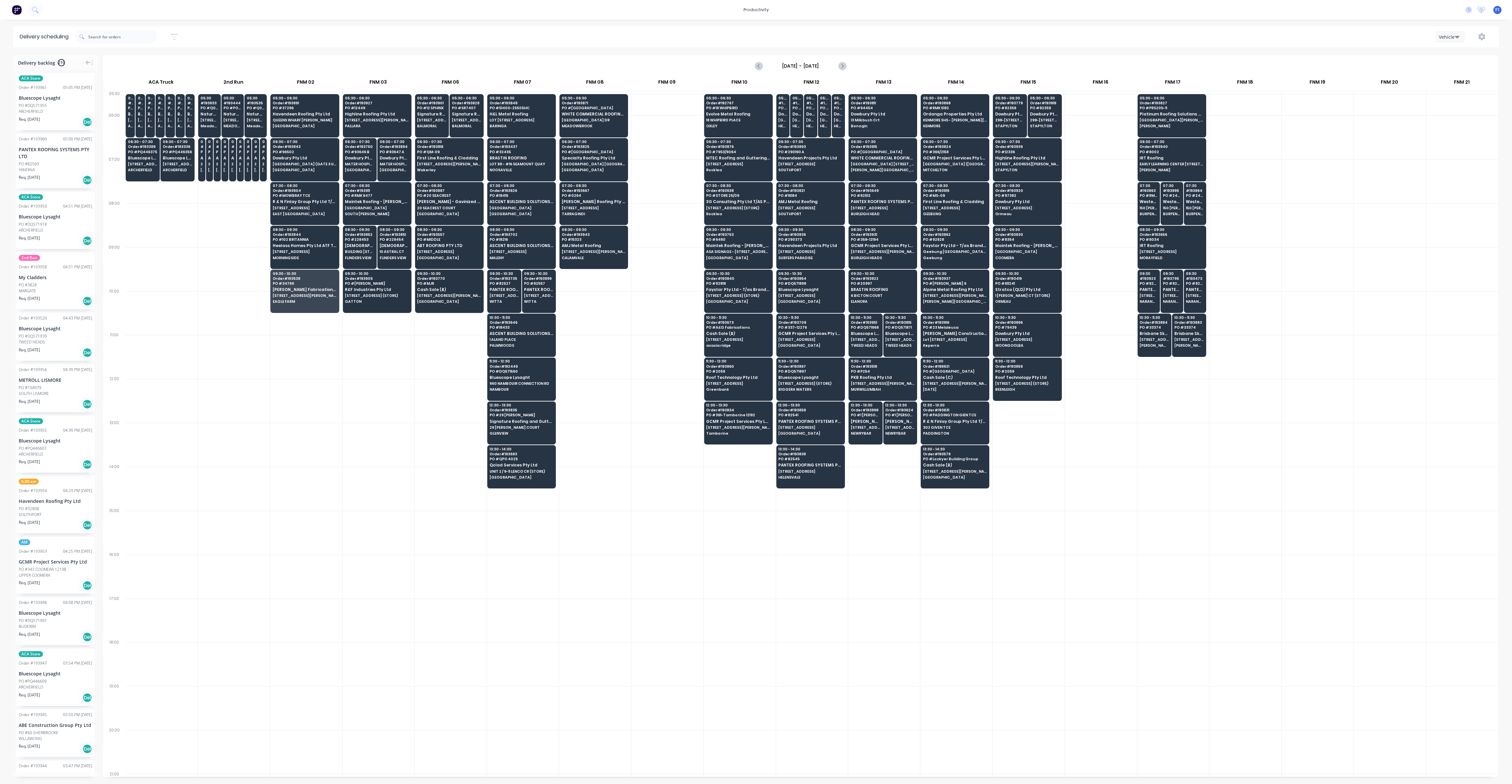
drag, startPoint x: 396, startPoint y: 380, endPoint x: 391, endPoint y: 384, distance: 6.4
click at [395, 380] on div at bounding box center [379, 401] width 72 height 44
click at [716, 120] on span "18 WHIPBIRD PLACE" at bounding box center [738, 120] width 63 height 4
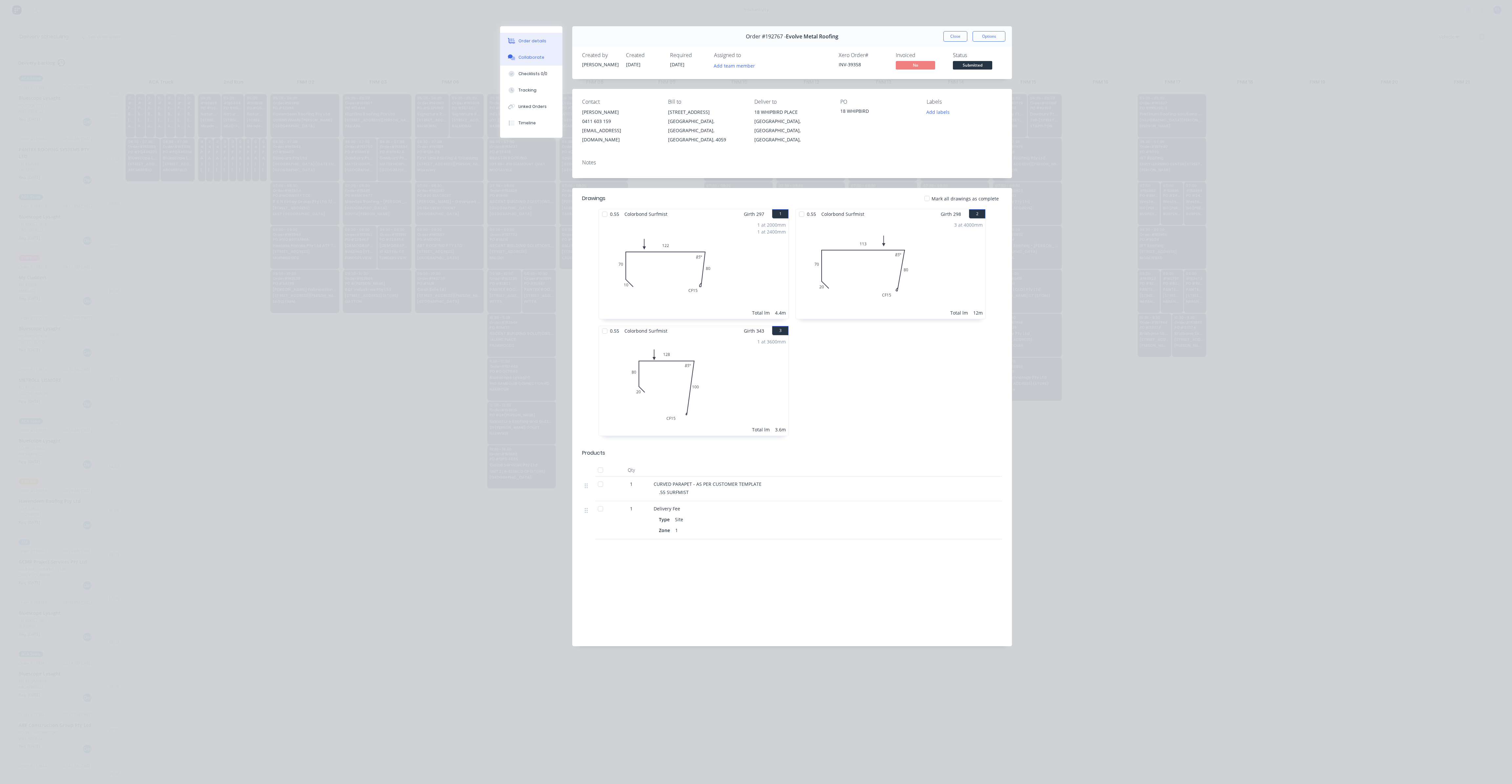
click at [530, 58] on div "Collaborate" at bounding box center [531, 58] width 26 height 6
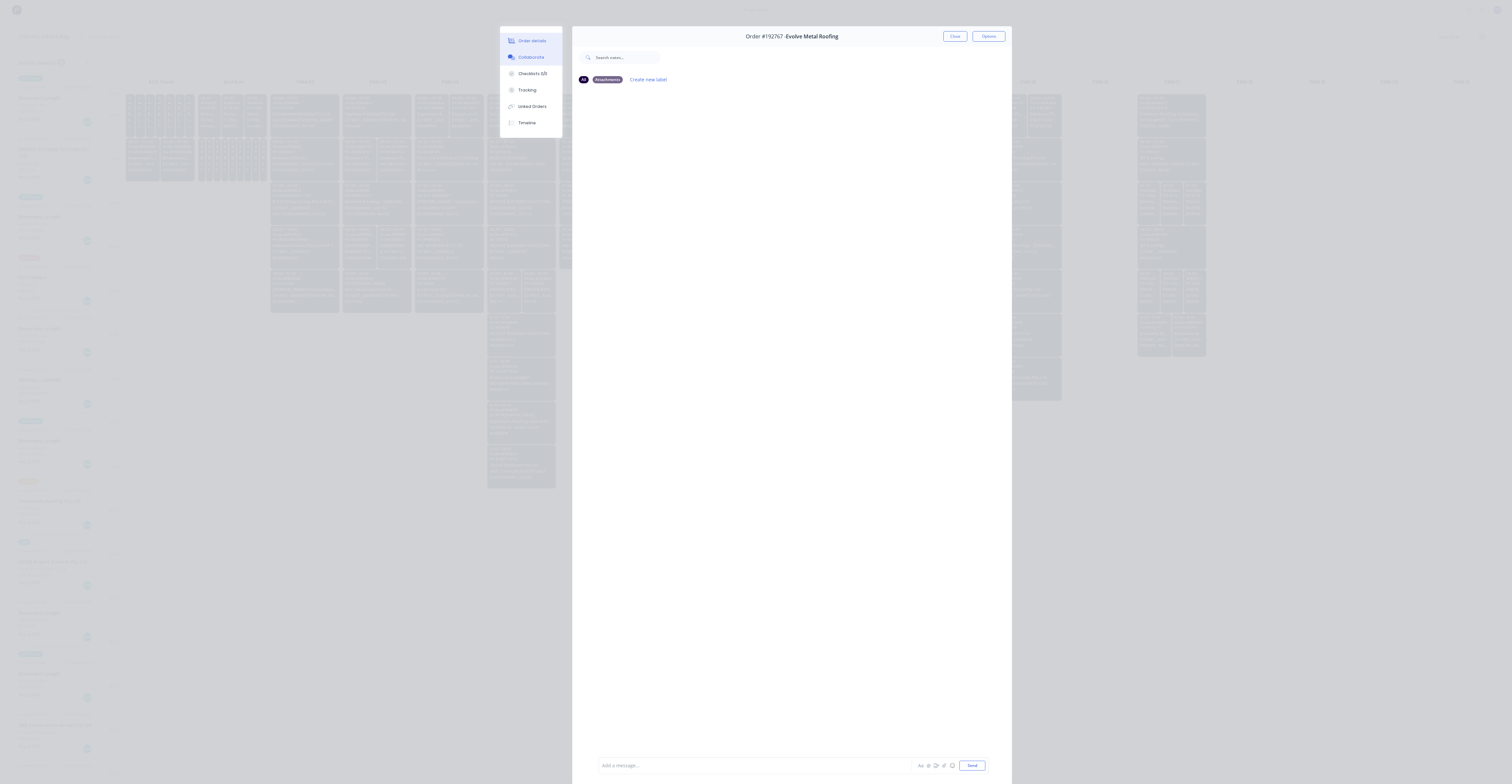
click at [543, 41] on button "Order details" at bounding box center [531, 41] width 62 height 16
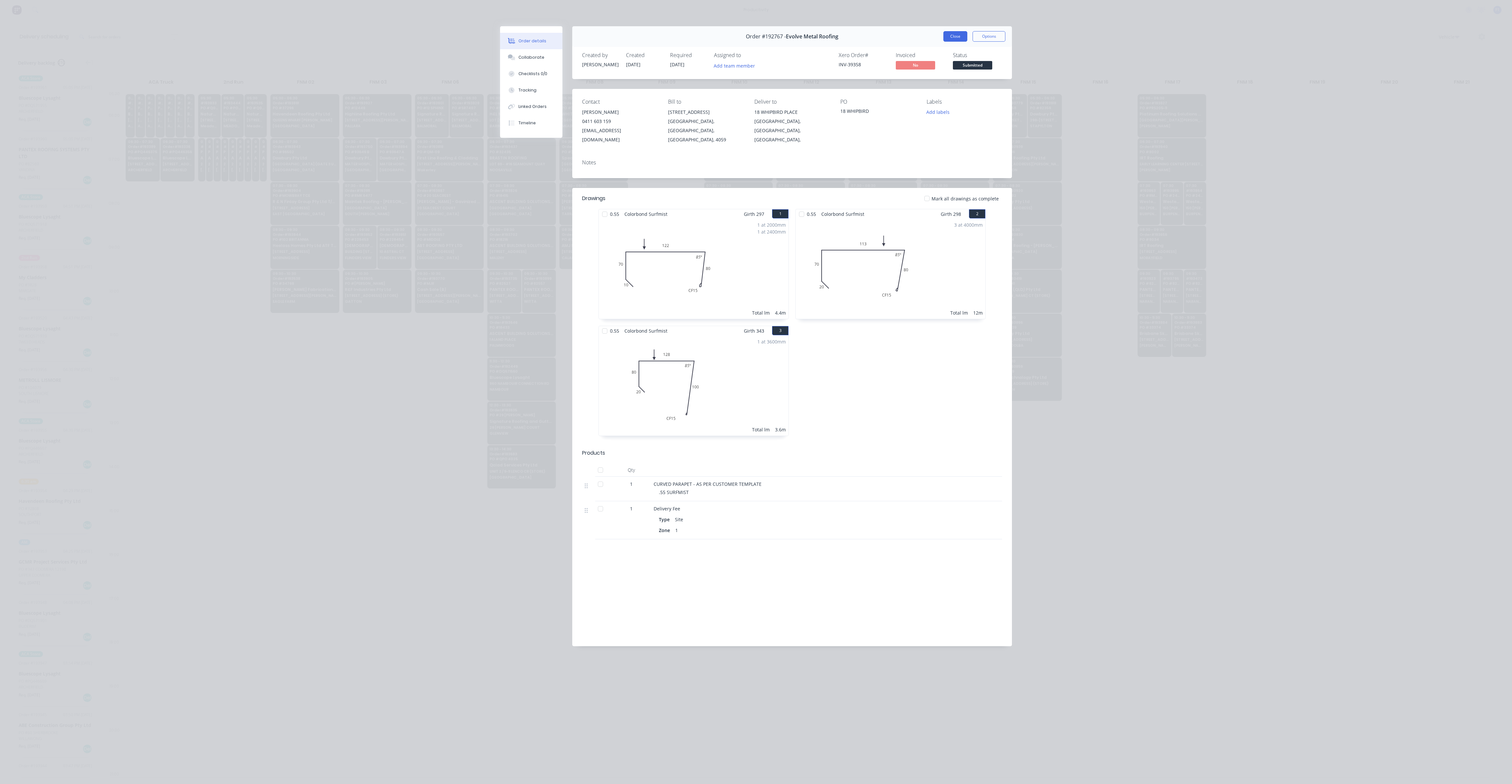
click at [947, 38] on button "Close" at bounding box center [955, 36] width 24 height 11
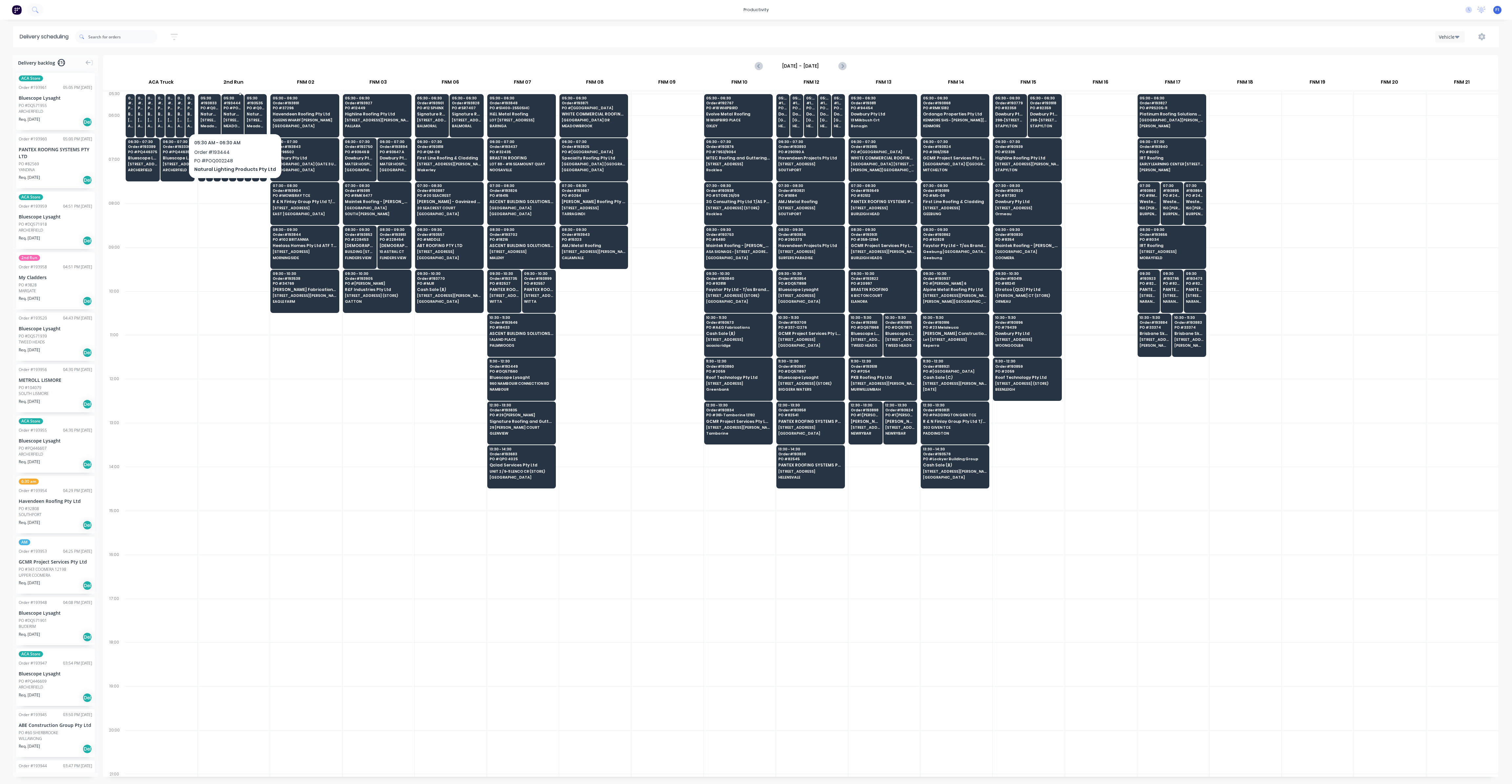
click at [232, 110] on div "05:30 # 193444 PO # POQ002248 Natural Lighting Products Pty Ltd UNIT 18 - 12-18…" at bounding box center [232, 112] width 22 height 37
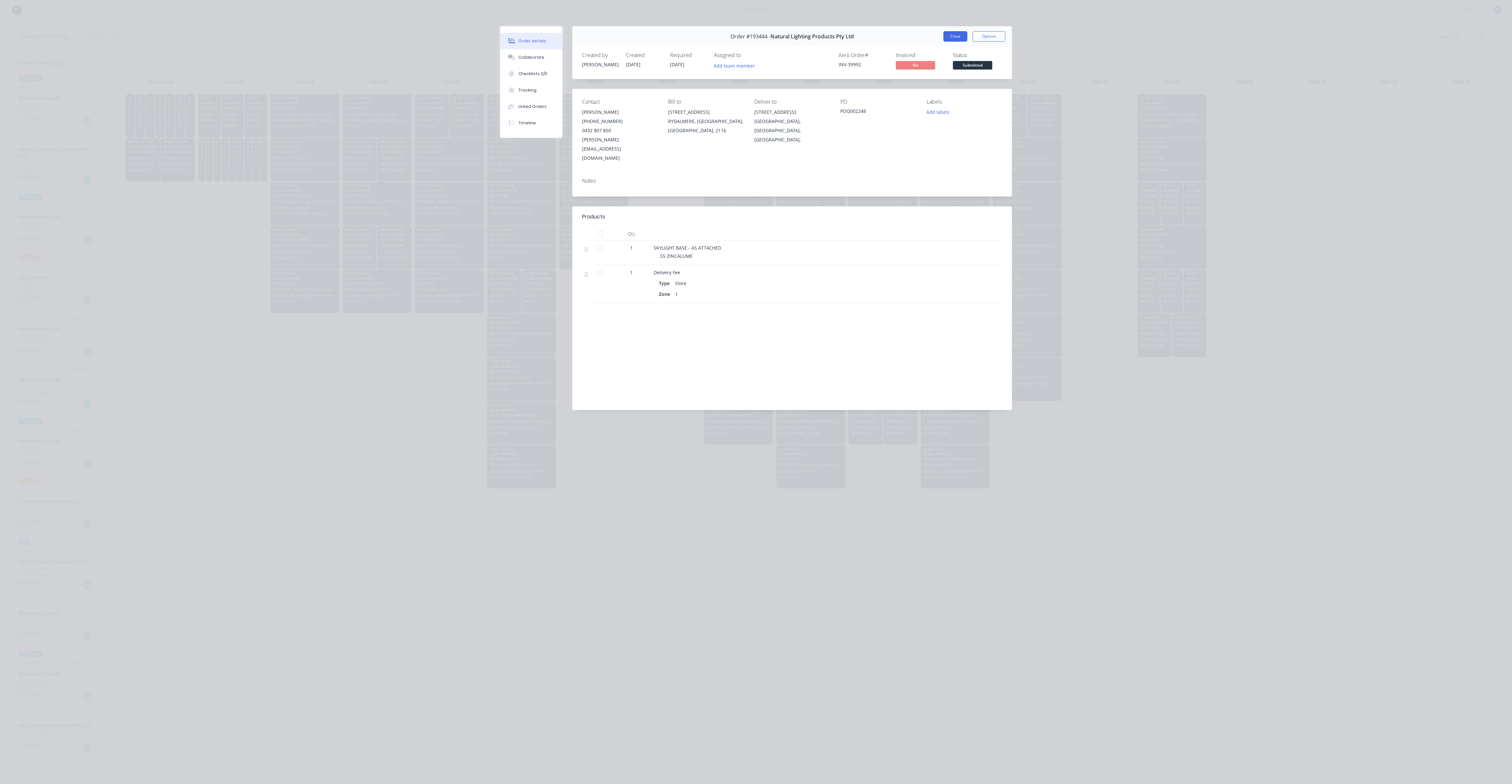
click at [958, 32] on button "Close" at bounding box center [955, 36] width 24 height 11
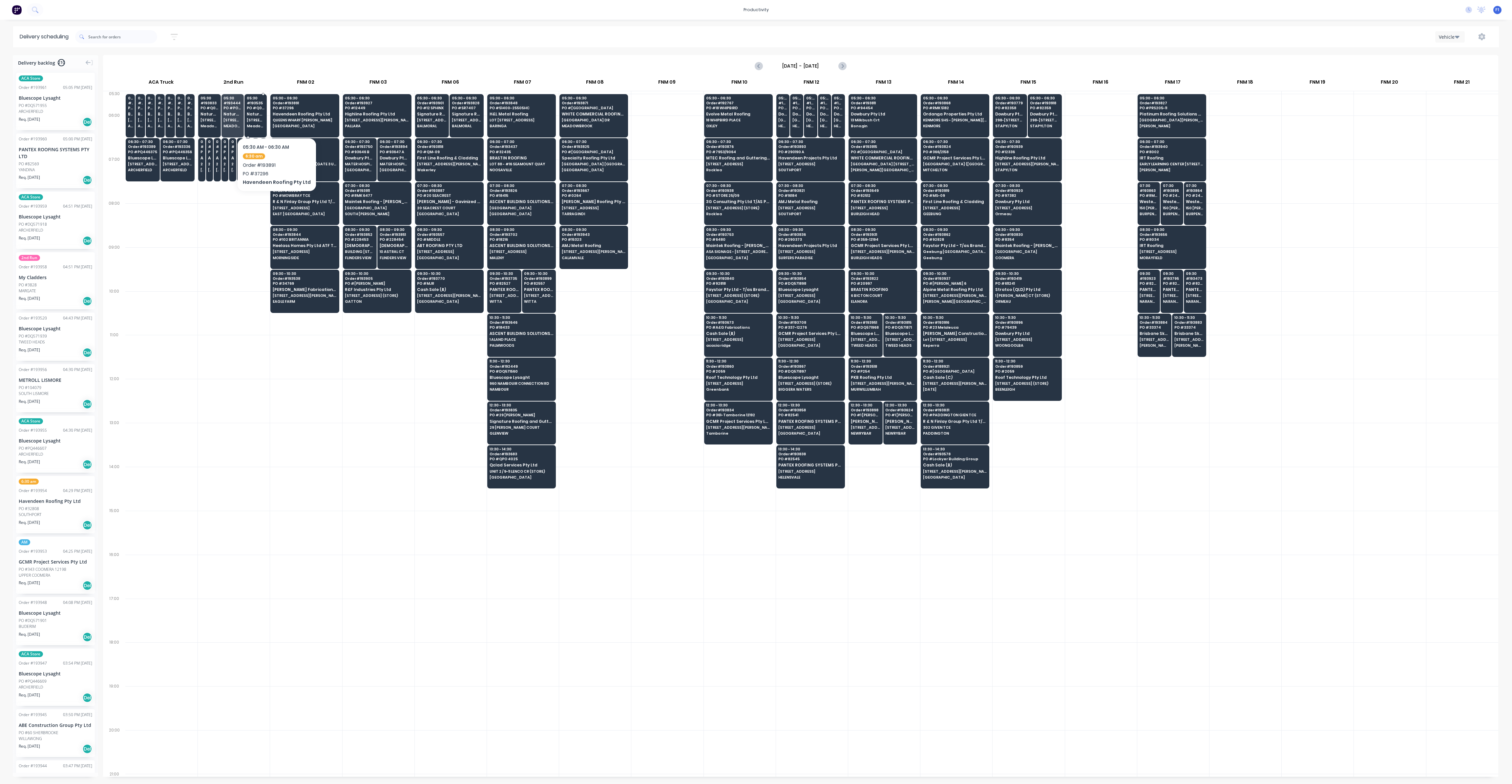
click at [251, 116] on span "Natural Lighting Products Pty Ltd" at bounding box center [255, 114] width 18 height 4
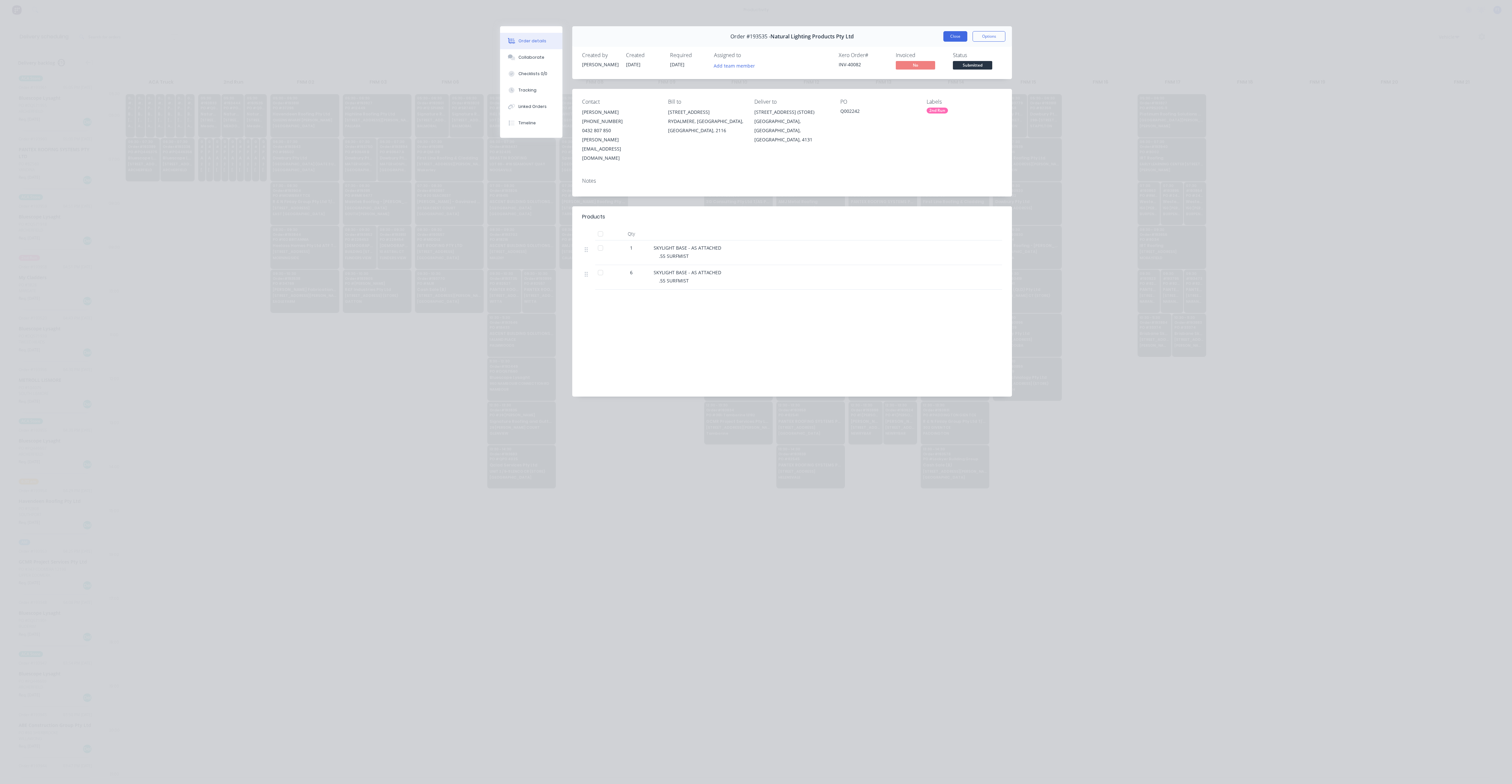
click at [951, 38] on button "Close" at bounding box center [955, 36] width 24 height 11
click at [951, 38] on div "Vehicle" at bounding box center [1136, 37] width 712 height 12
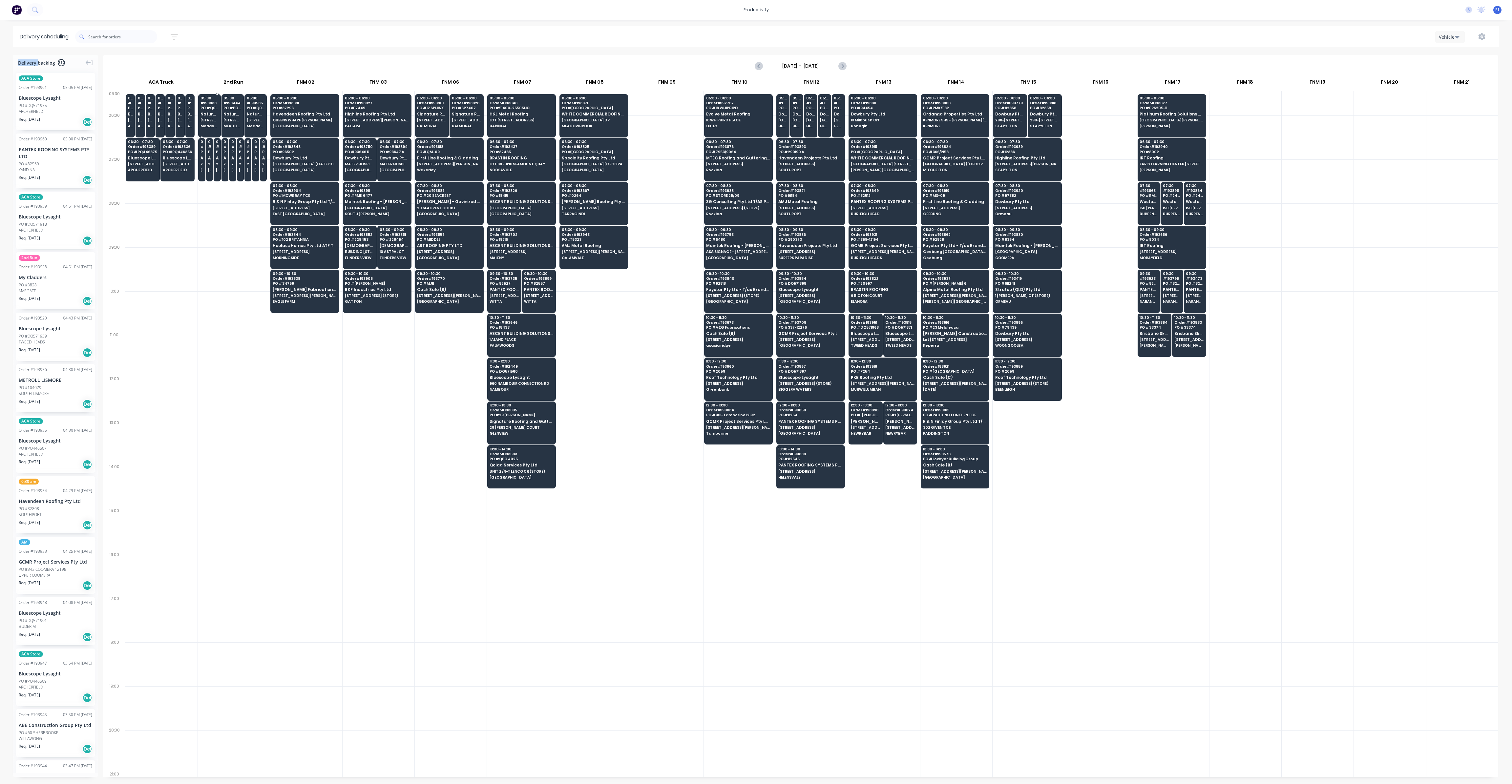
click at [205, 120] on span "[STREET_ADDRESS] (STORE)" at bounding box center [210, 120] width 18 height 4
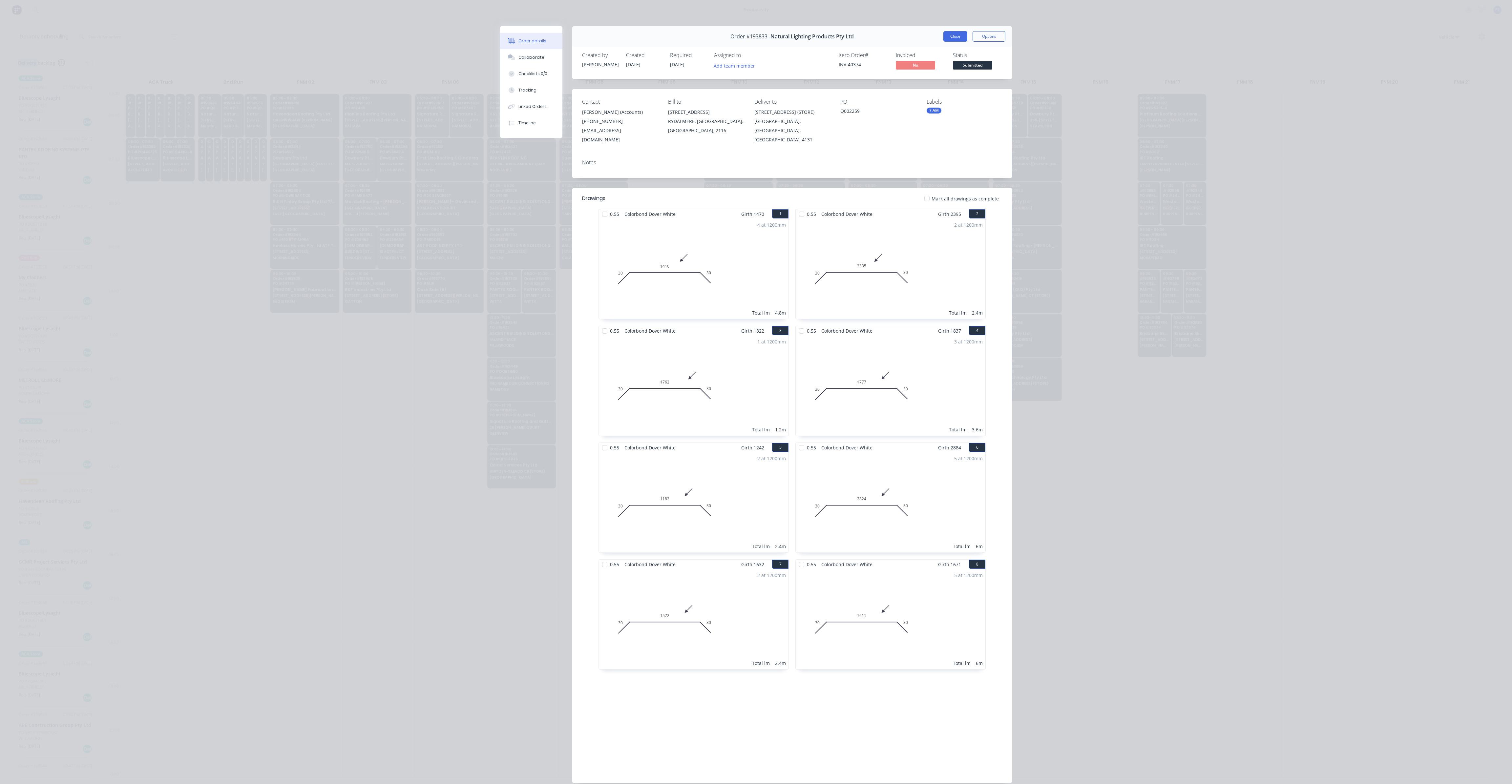
click at [955, 36] on button "Close" at bounding box center [955, 36] width 24 height 11
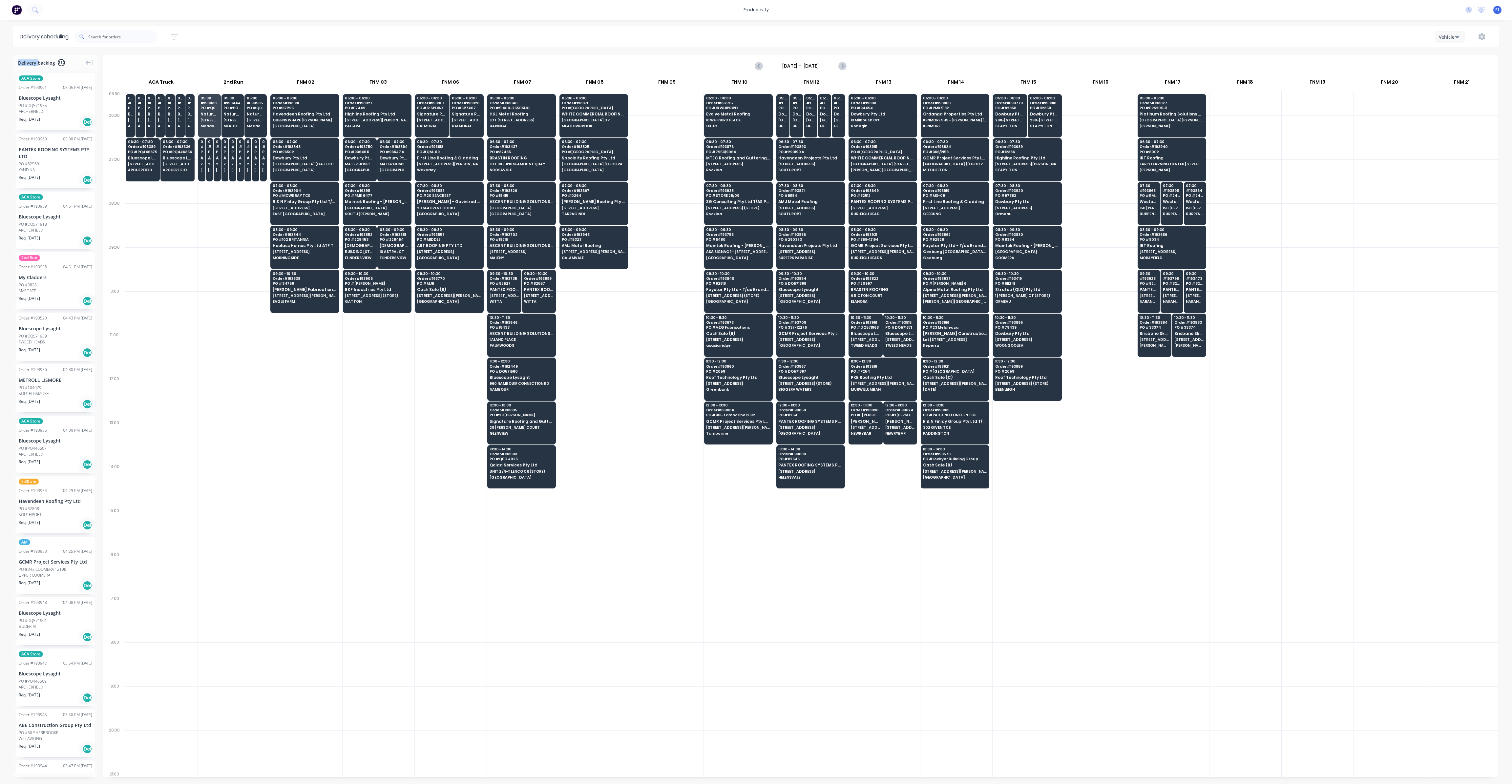
click at [696, 178] on div at bounding box center [667, 181] width 72 height 44
click at [333, 390] on div at bounding box center [306, 401] width 72 height 44
click at [228, 119] on span "[STREET_ADDRESS]" at bounding box center [232, 120] width 18 height 4
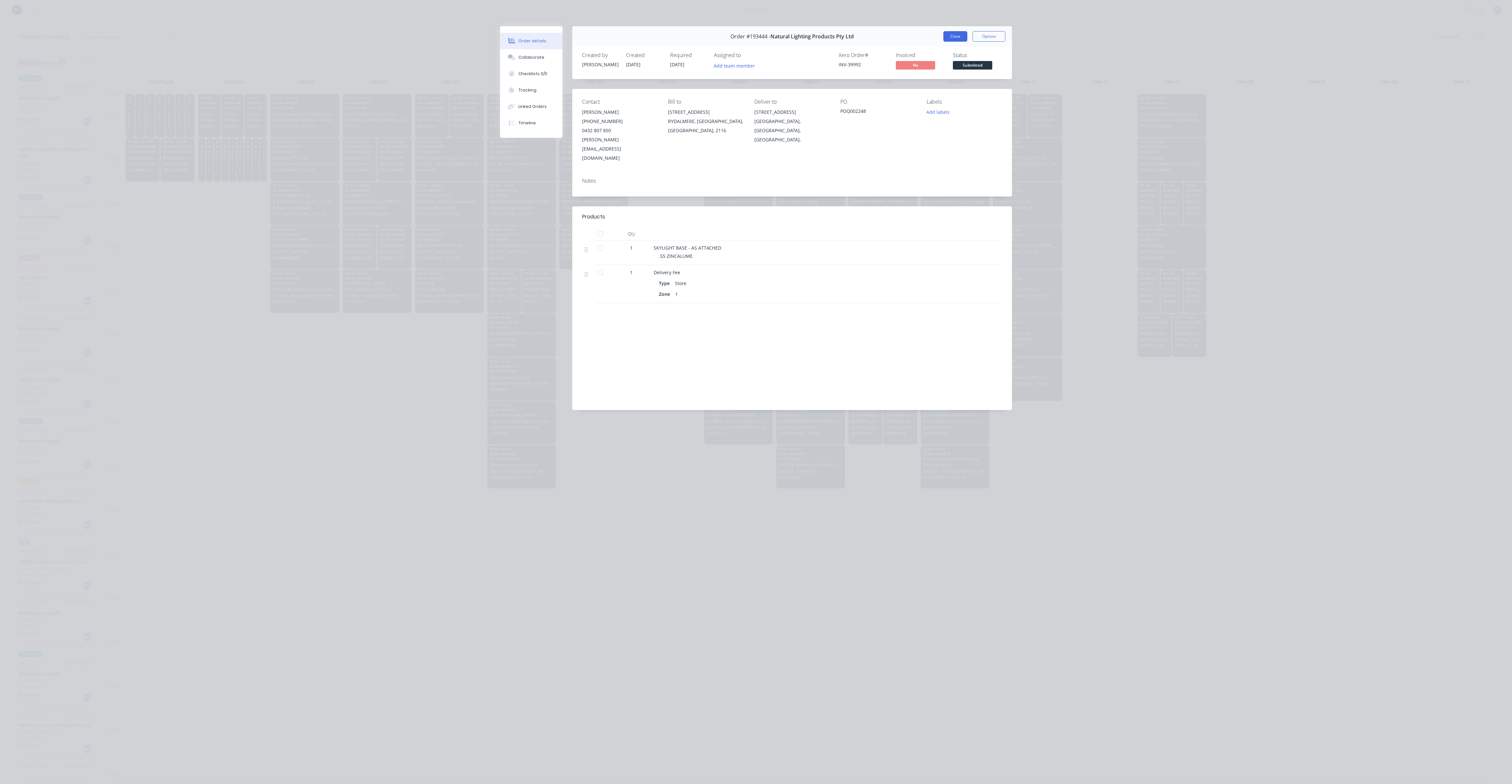
click at [960, 38] on button "Close" at bounding box center [955, 36] width 24 height 11
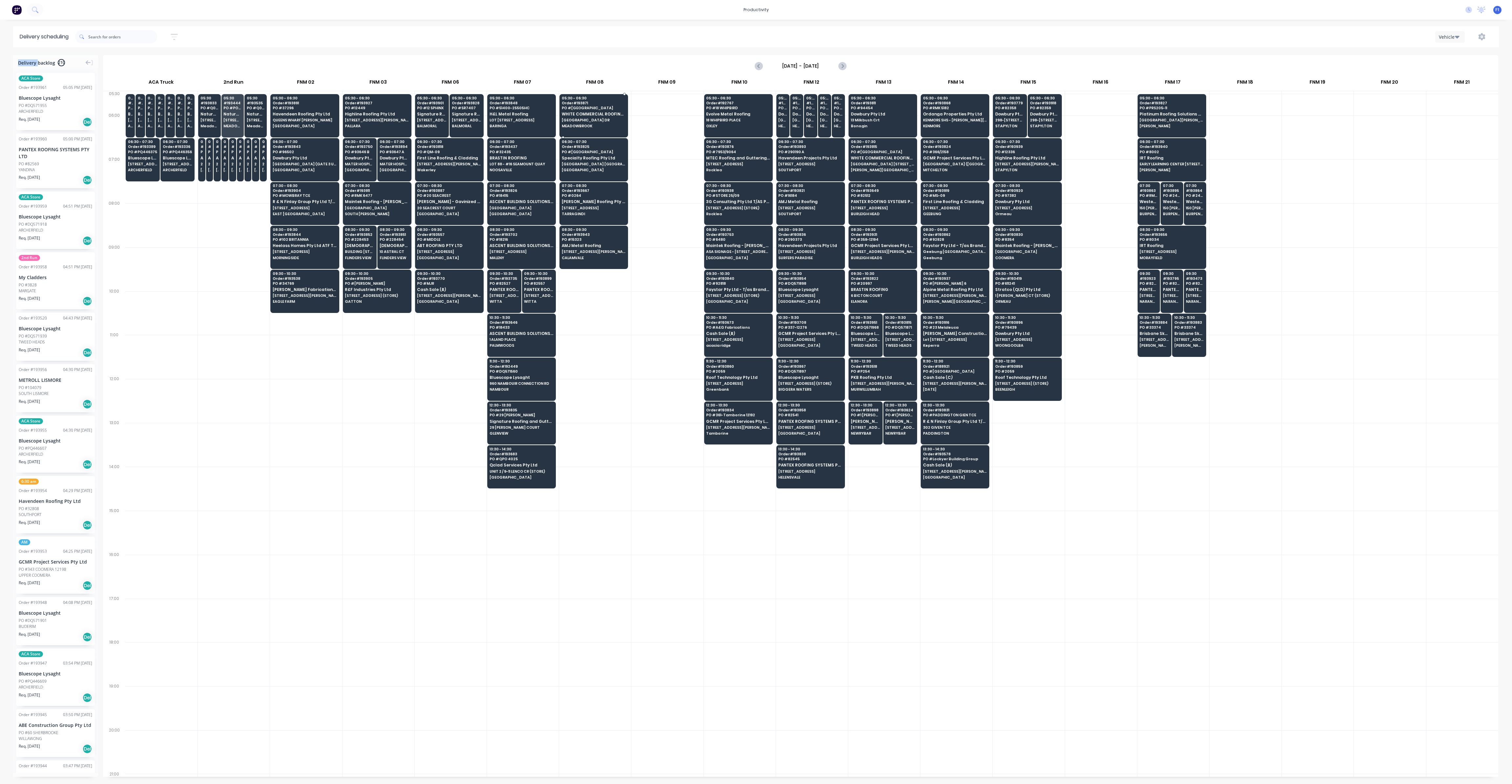
click at [602, 120] on span "[GEOGRAPHIC_DATA] DR" at bounding box center [593, 120] width 63 height 4
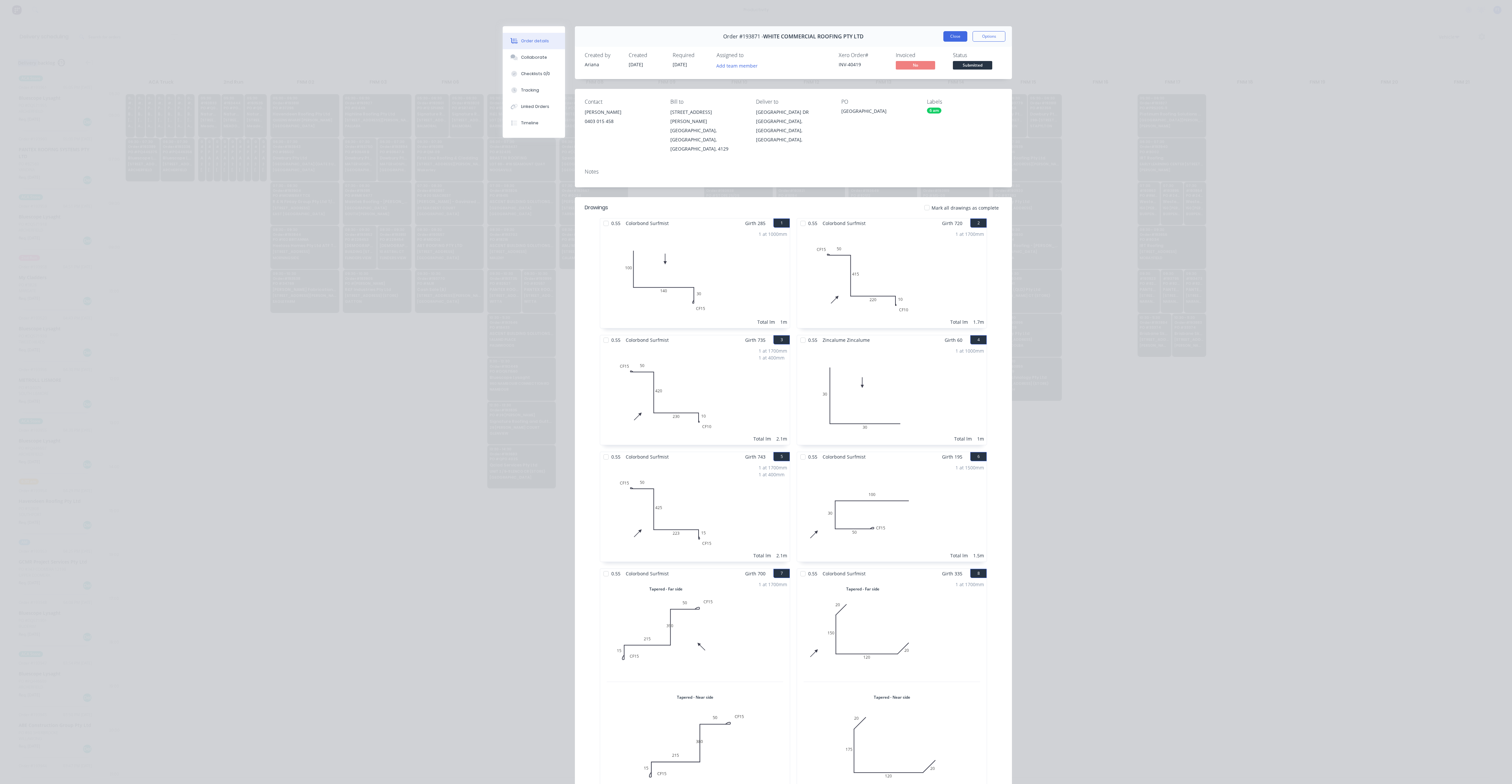
click at [946, 36] on button "Close" at bounding box center [955, 36] width 24 height 11
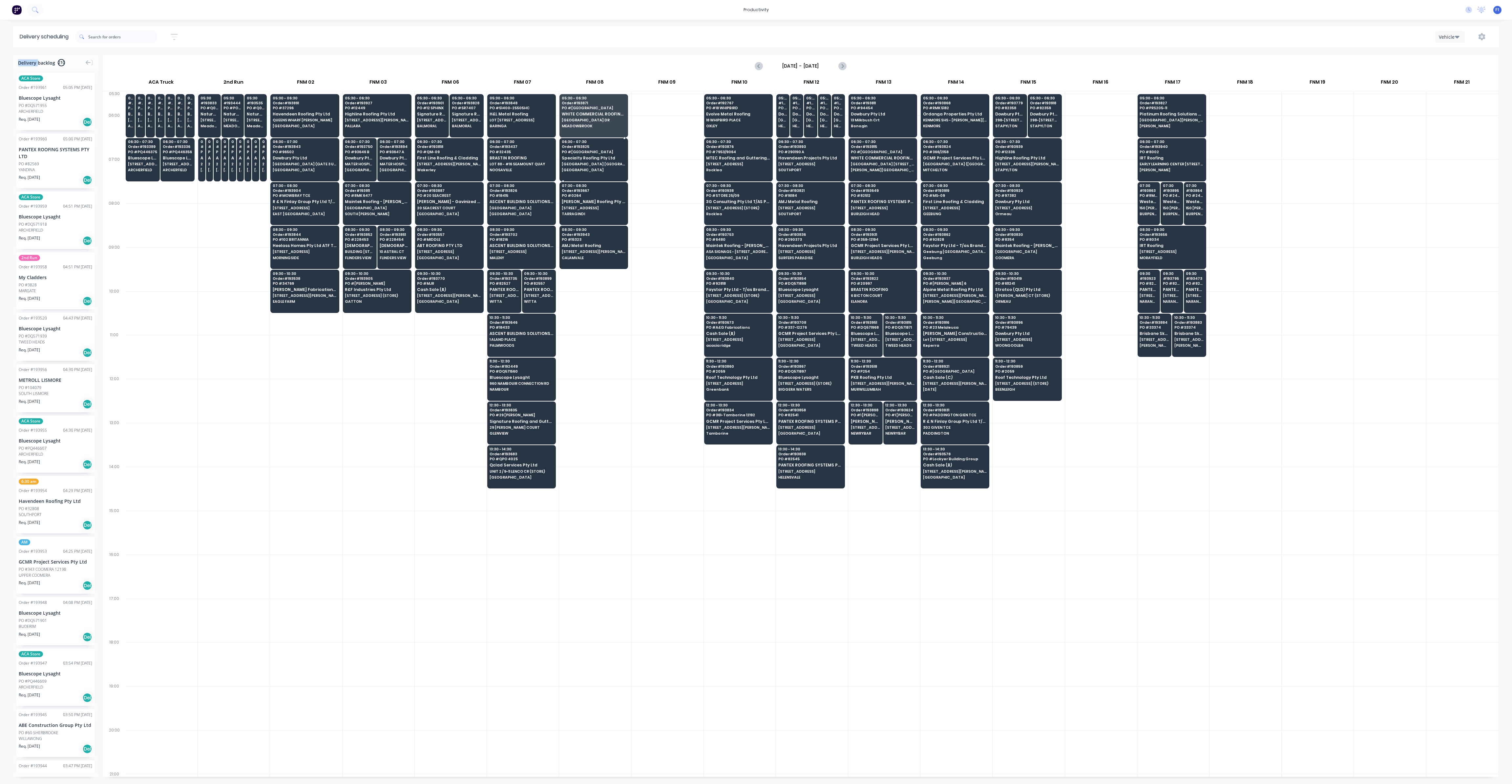
click at [573, 160] on div "06:30 - 07:30 Order # 193825 PO # Kingston College Specialty Roofing Pty Ltd KI…" at bounding box center [594, 156] width 68 height 37
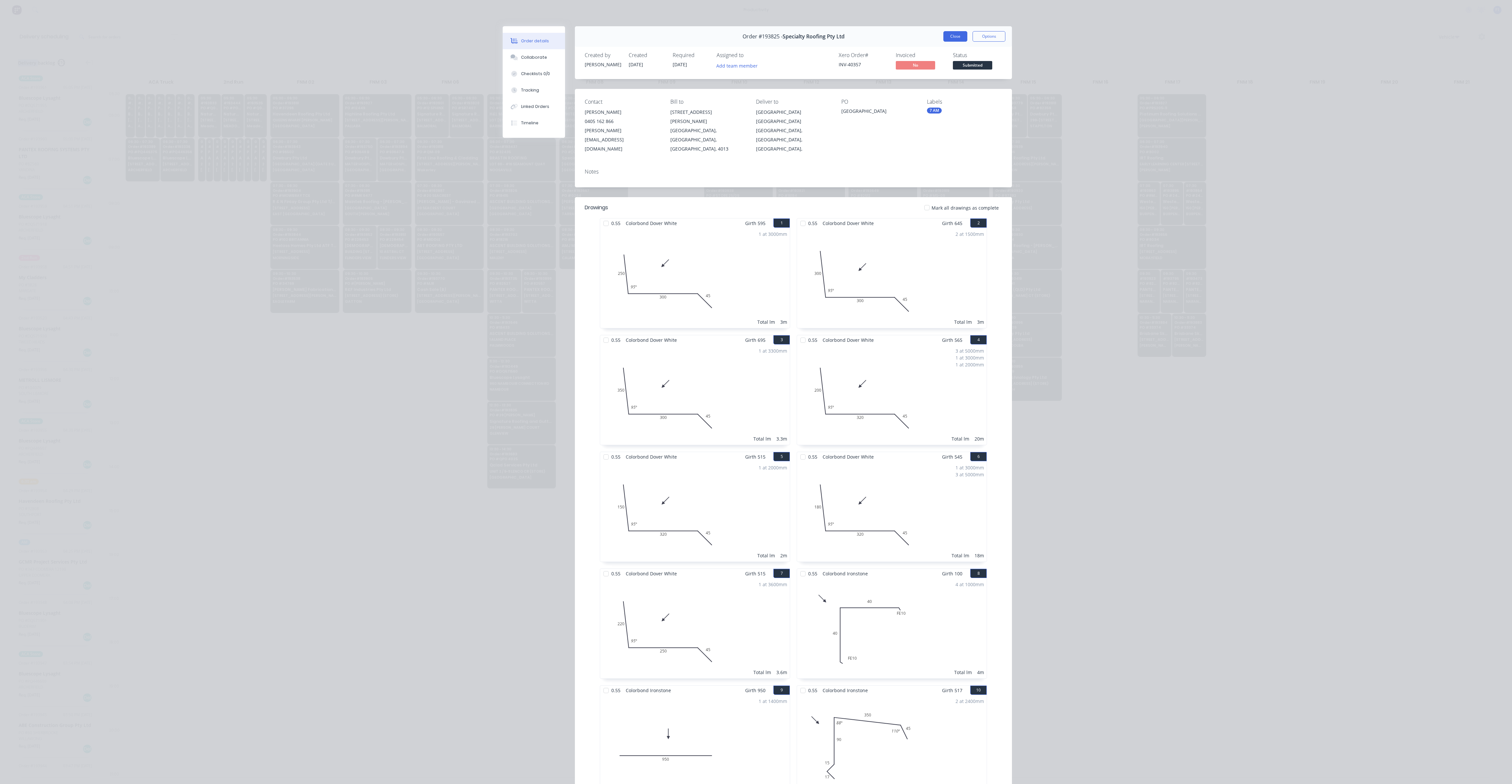
click at [949, 36] on button "Close" at bounding box center [955, 36] width 24 height 11
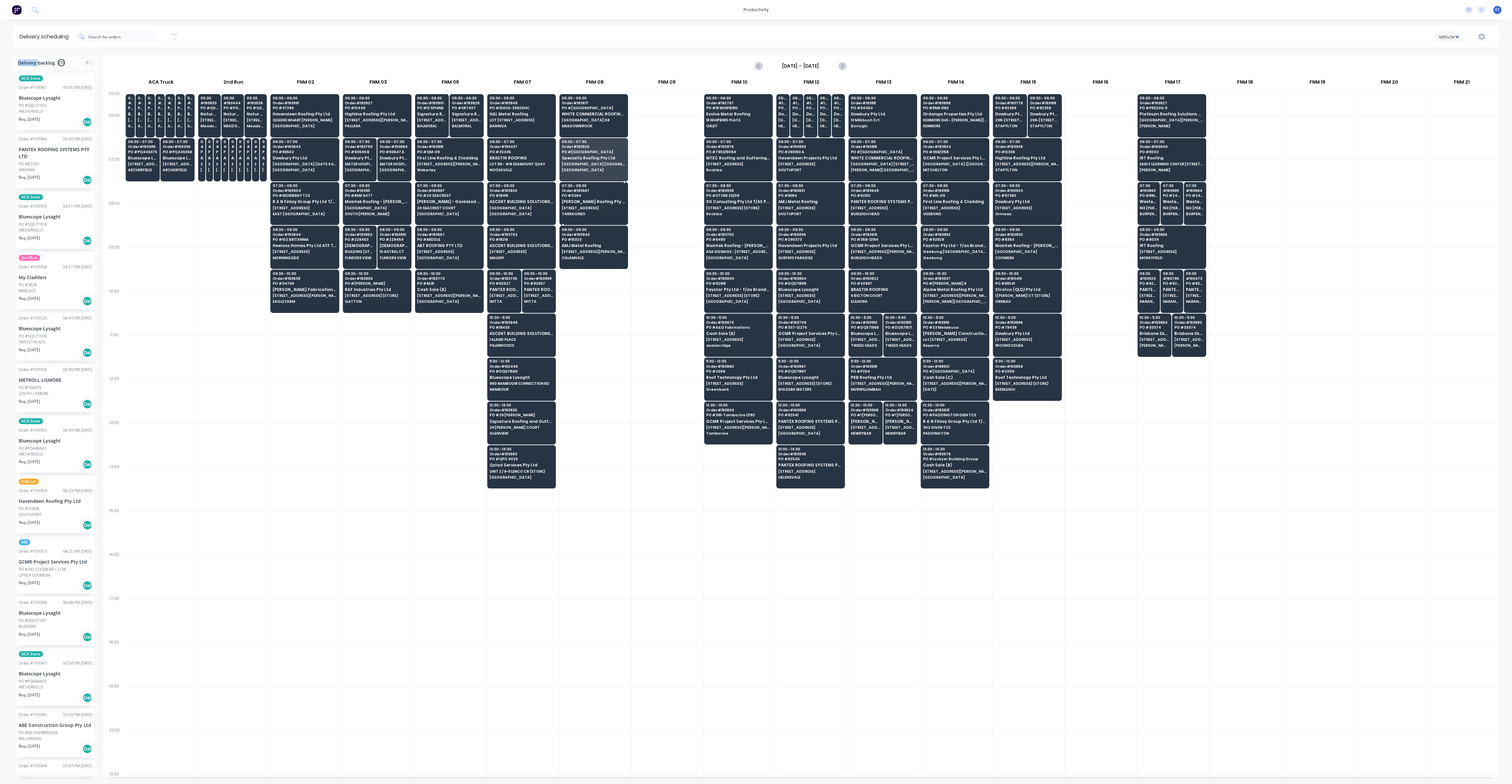
drag, startPoint x: 583, startPoint y: 212, endPoint x: 585, endPoint y: 208, distance: 4.5
click at [583, 209] on div "07:30 - 08:30 Order # 193667 PO # 0264 Simpson Roofing Pty Ltd 15 MESSINES RIDG…" at bounding box center [594, 200] width 68 height 37
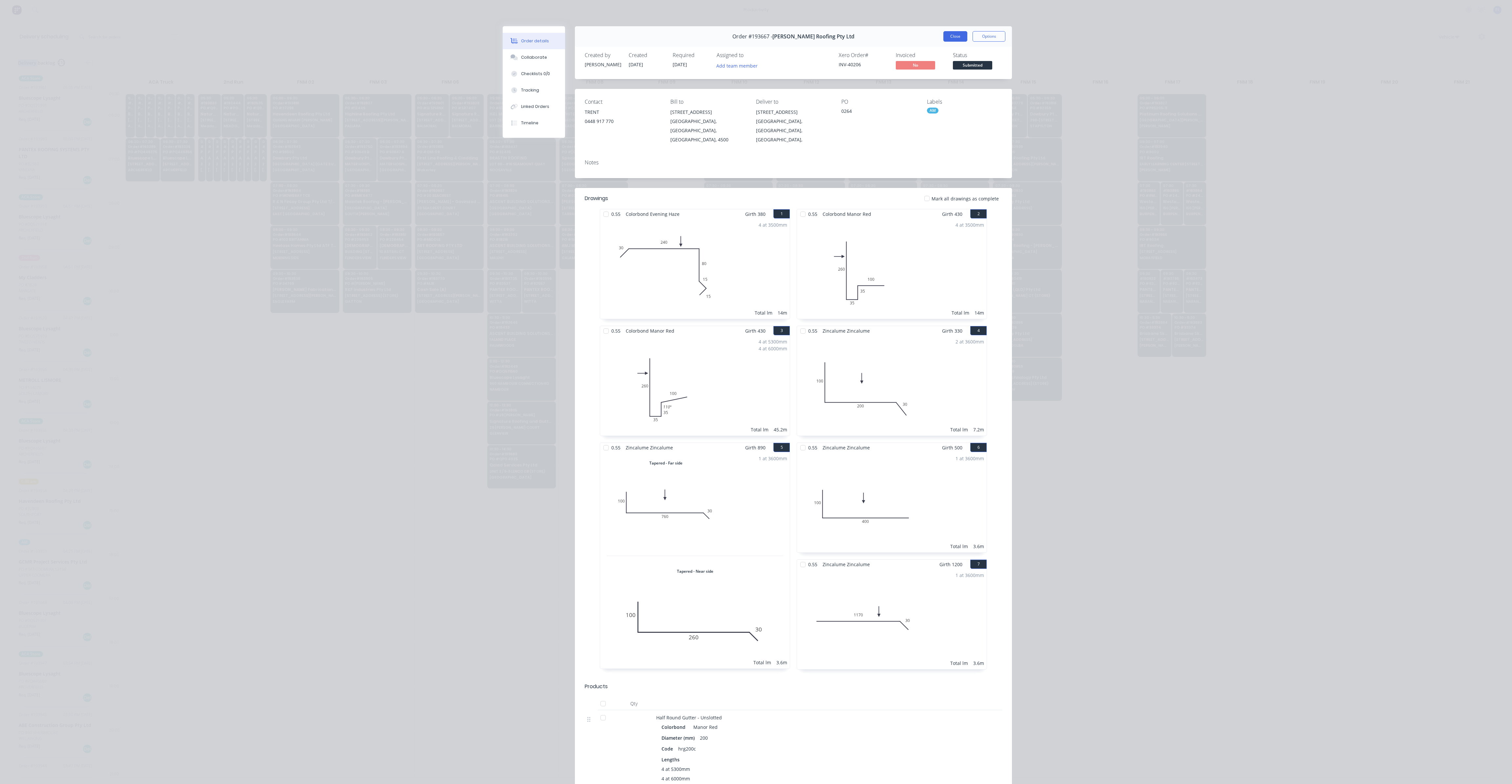
click at [946, 35] on button "Close" at bounding box center [955, 36] width 24 height 11
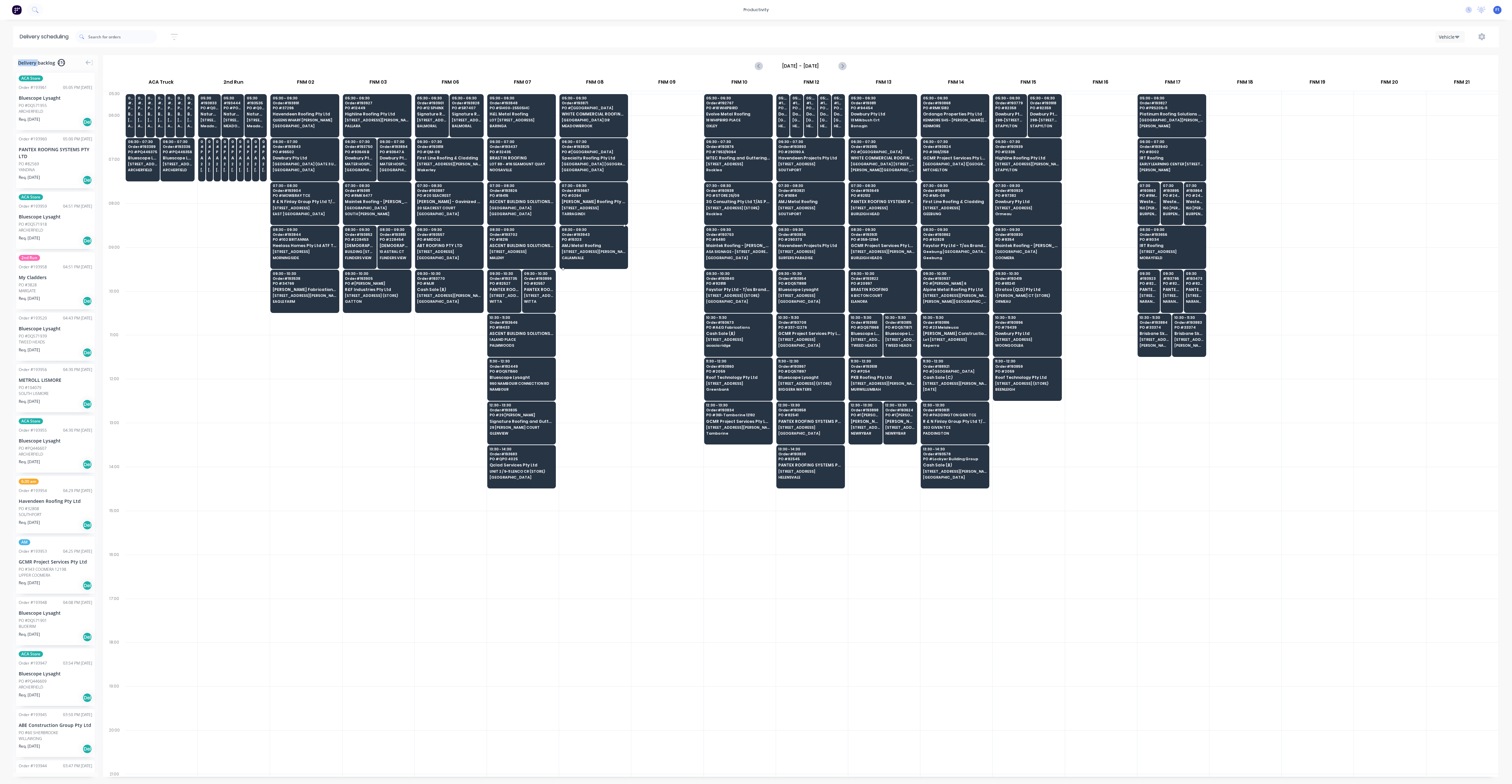
click at [597, 258] on span "CALAMVALE" at bounding box center [593, 258] width 63 height 4
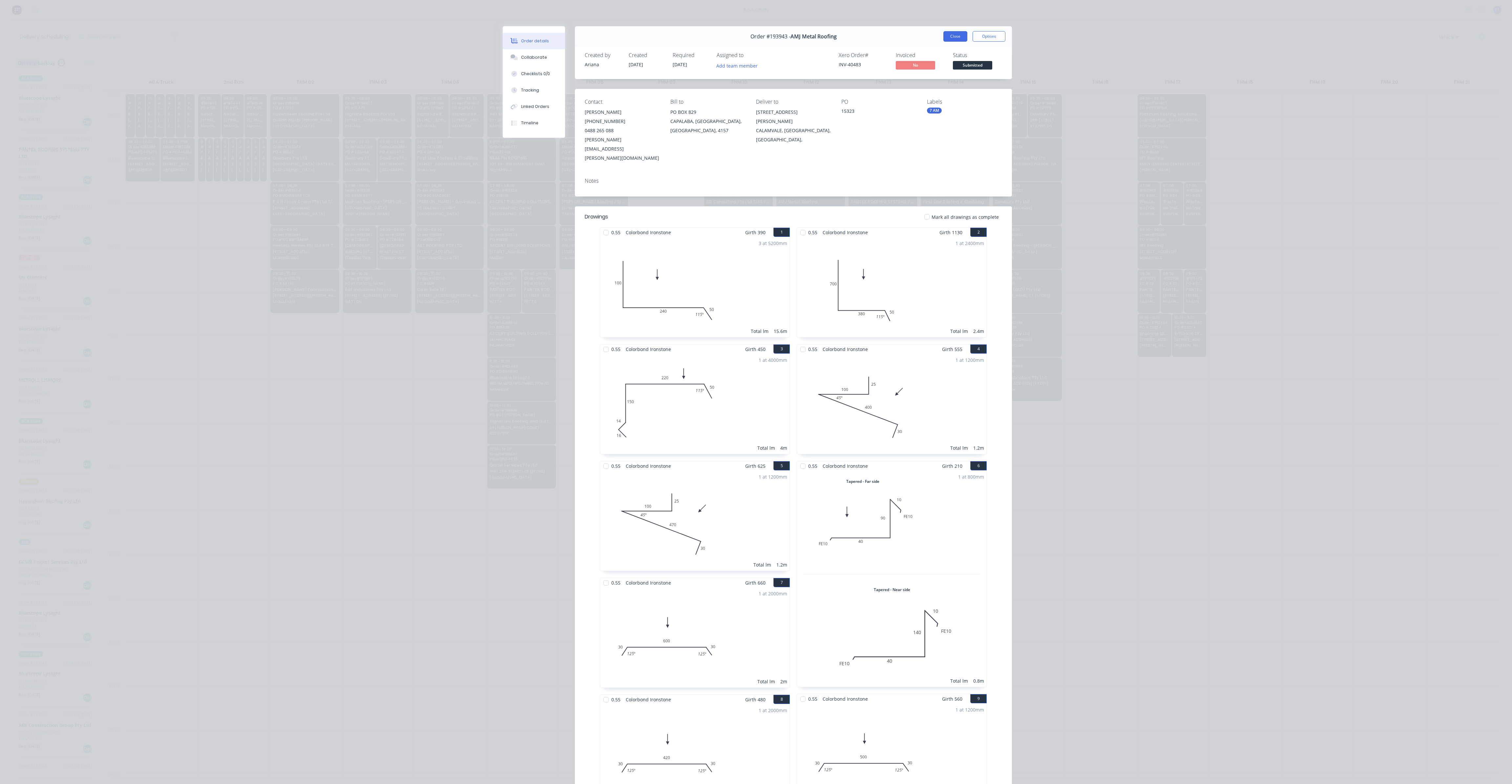
click at [947, 41] on button "Close" at bounding box center [955, 36] width 24 height 11
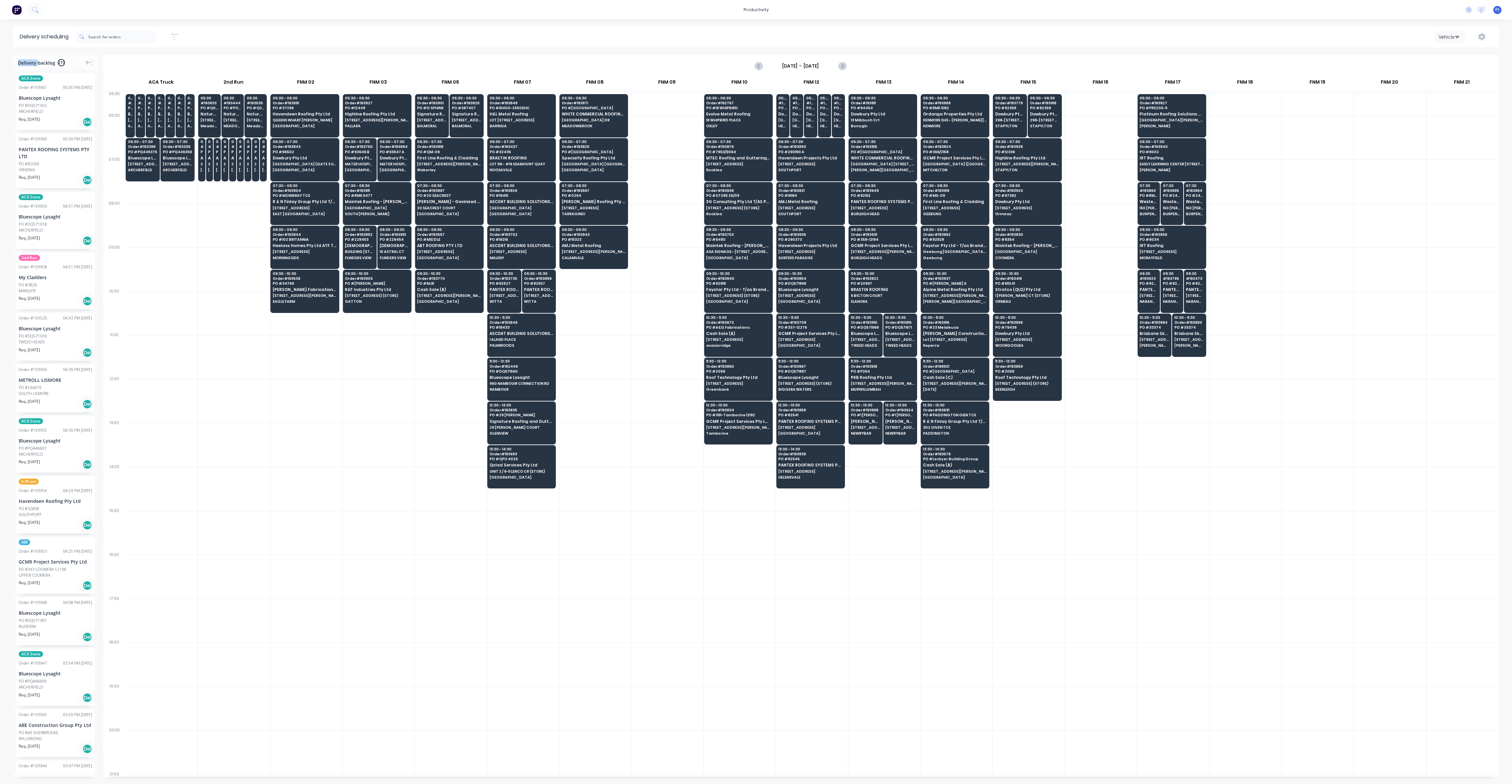
click at [652, 519] on div at bounding box center [667, 532] width 72 height 44
